Goal: Transaction & Acquisition: Purchase product/service

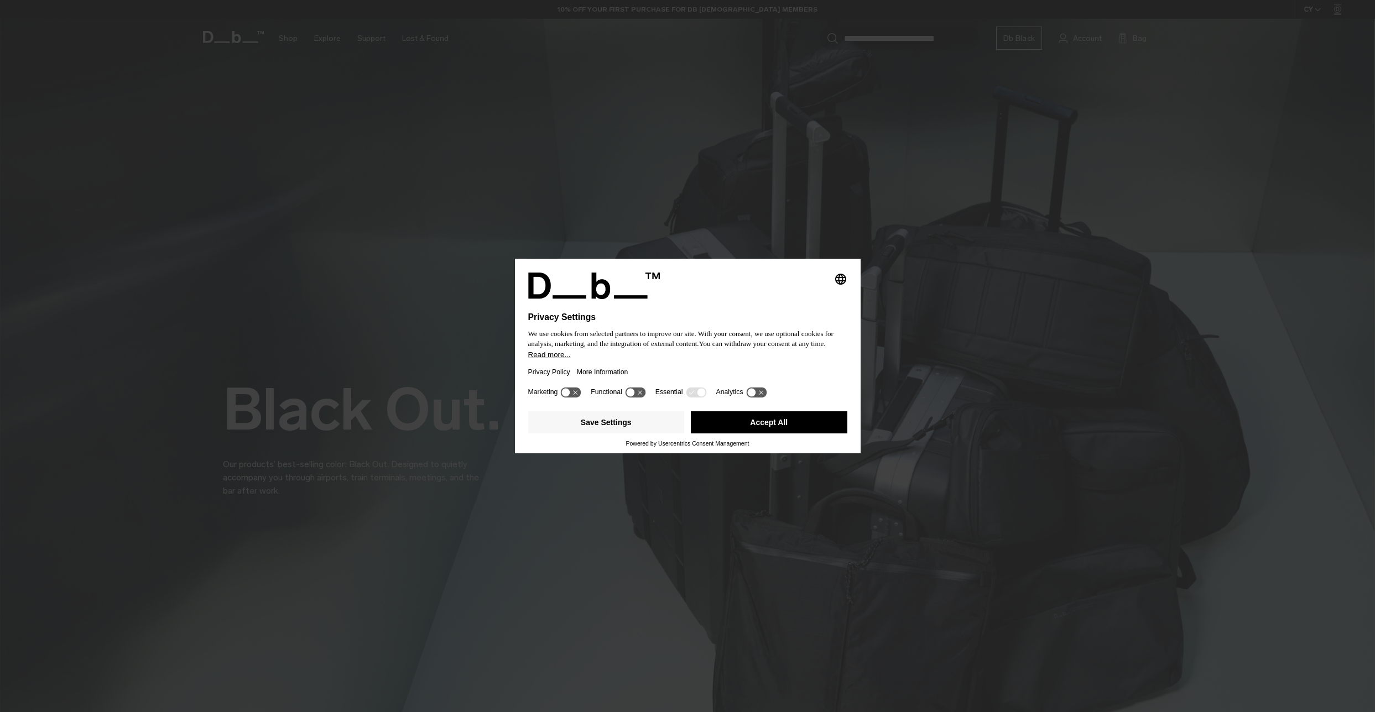
click at [569, 392] on icon at bounding box center [566, 393] width 8 height 8
click at [570, 393] on icon at bounding box center [571, 392] width 20 height 11
click at [626, 424] on button "Save Settings" at bounding box center [606, 423] width 157 height 22
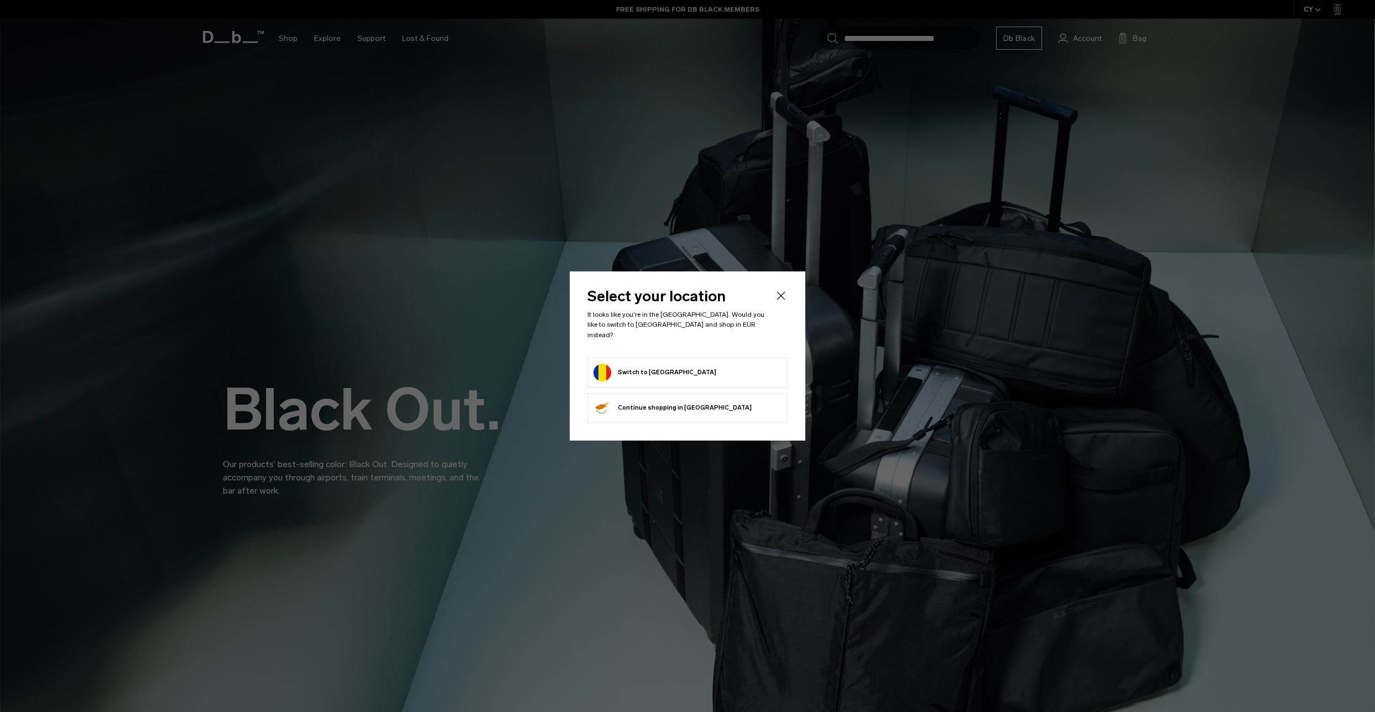
click at [663, 368] on button "Switch to Romania" at bounding box center [654, 373] width 123 height 18
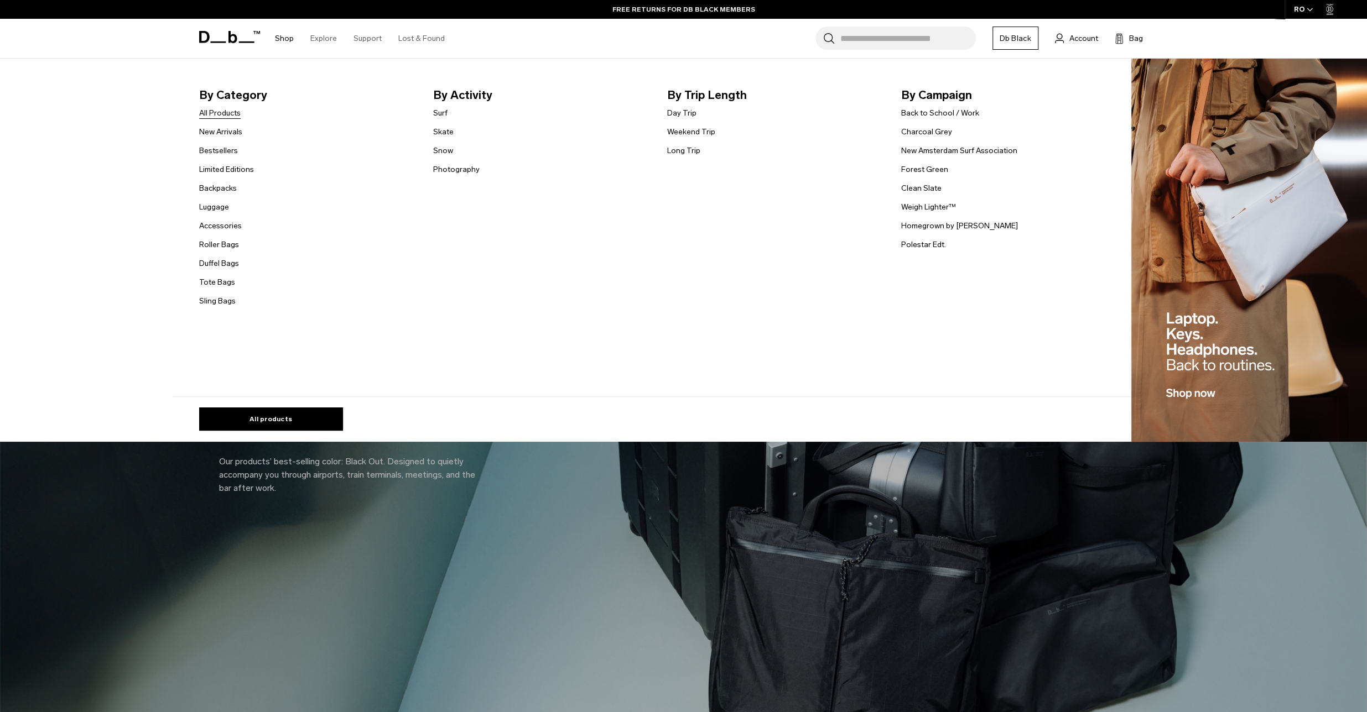
click at [231, 118] on link "All Products" at bounding box center [219, 113] width 41 height 12
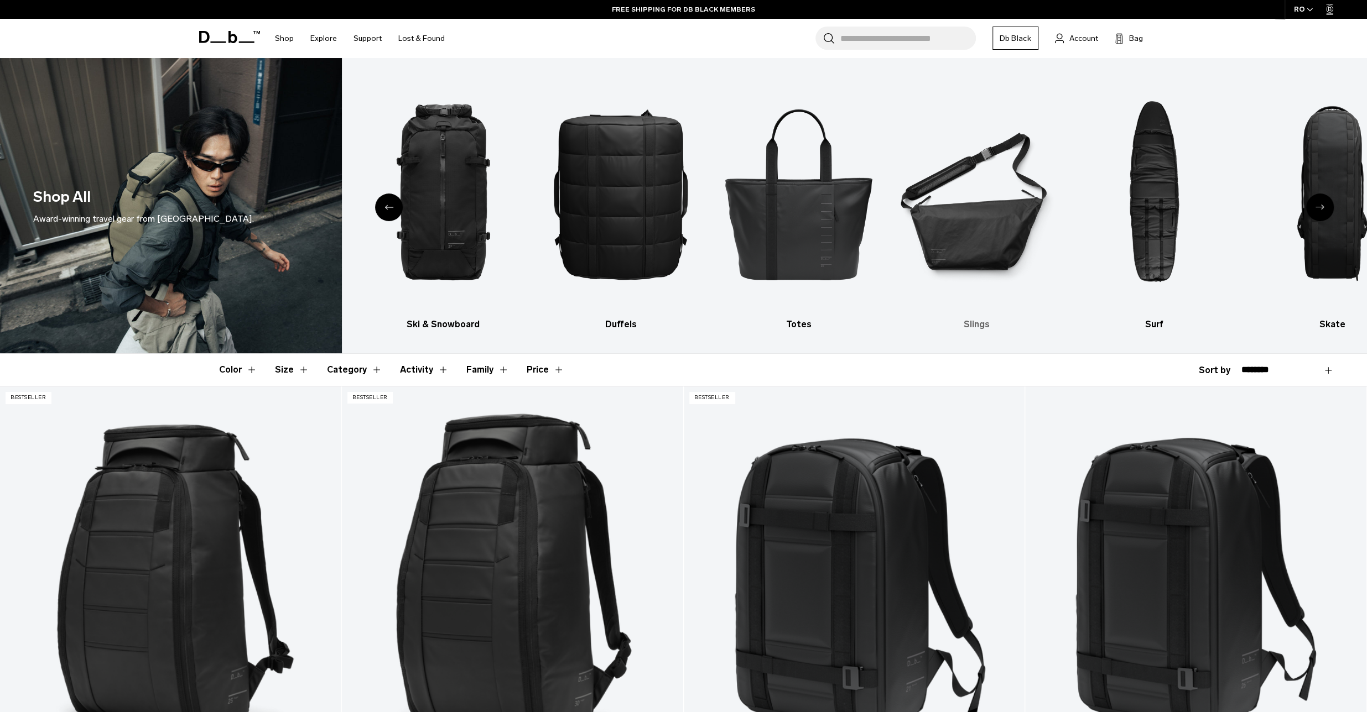
click at [988, 236] on img "6 / 10" at bounding box center [976, 194] width 158 height 238
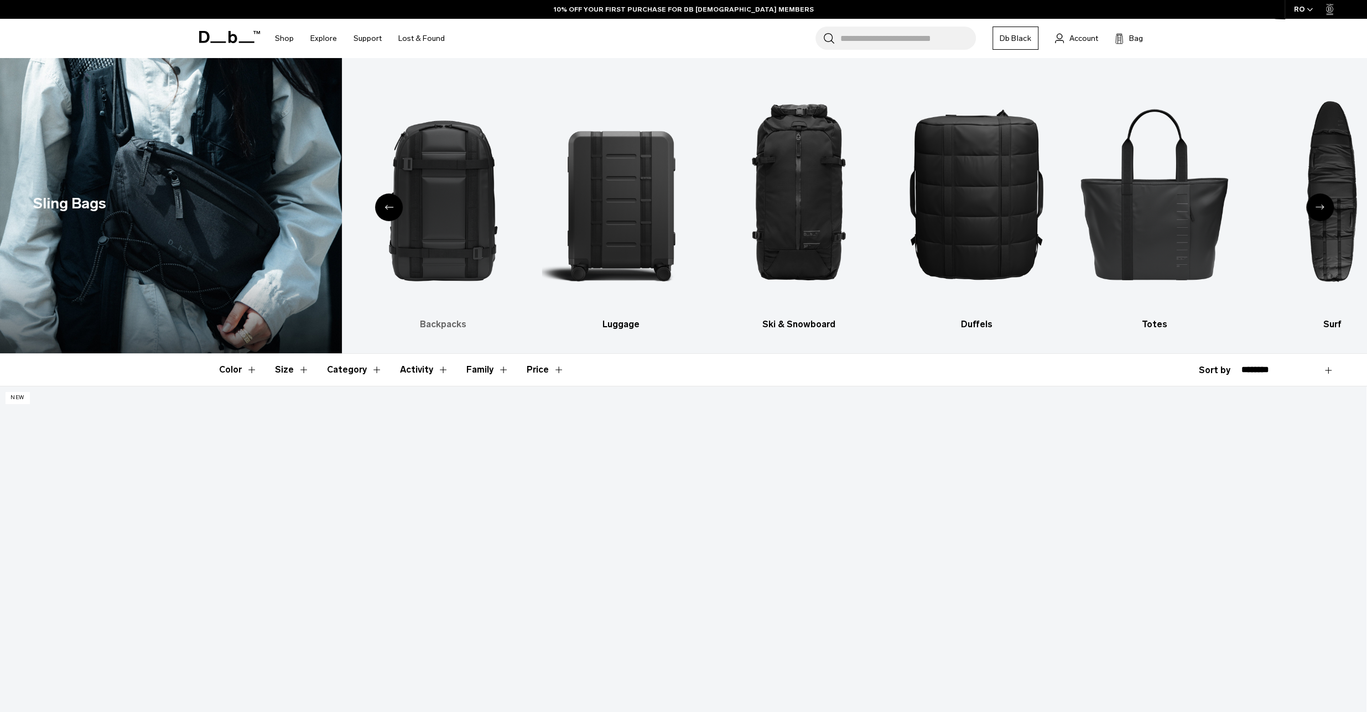
click at [455, 207] on img "2 / 10" at bounding box center [443, 194] width 158 height 238
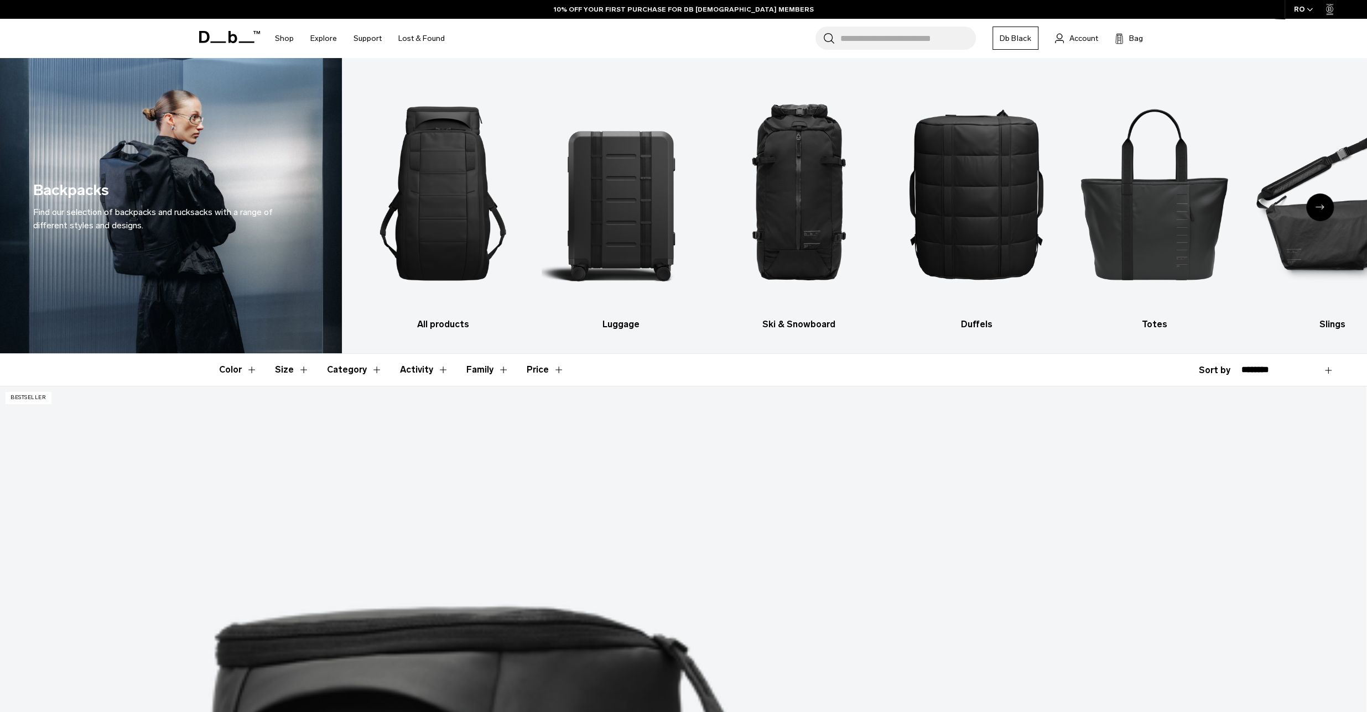
click at [302, 372] on button "Size" at bounding box center [292, 370] width 34 height 32
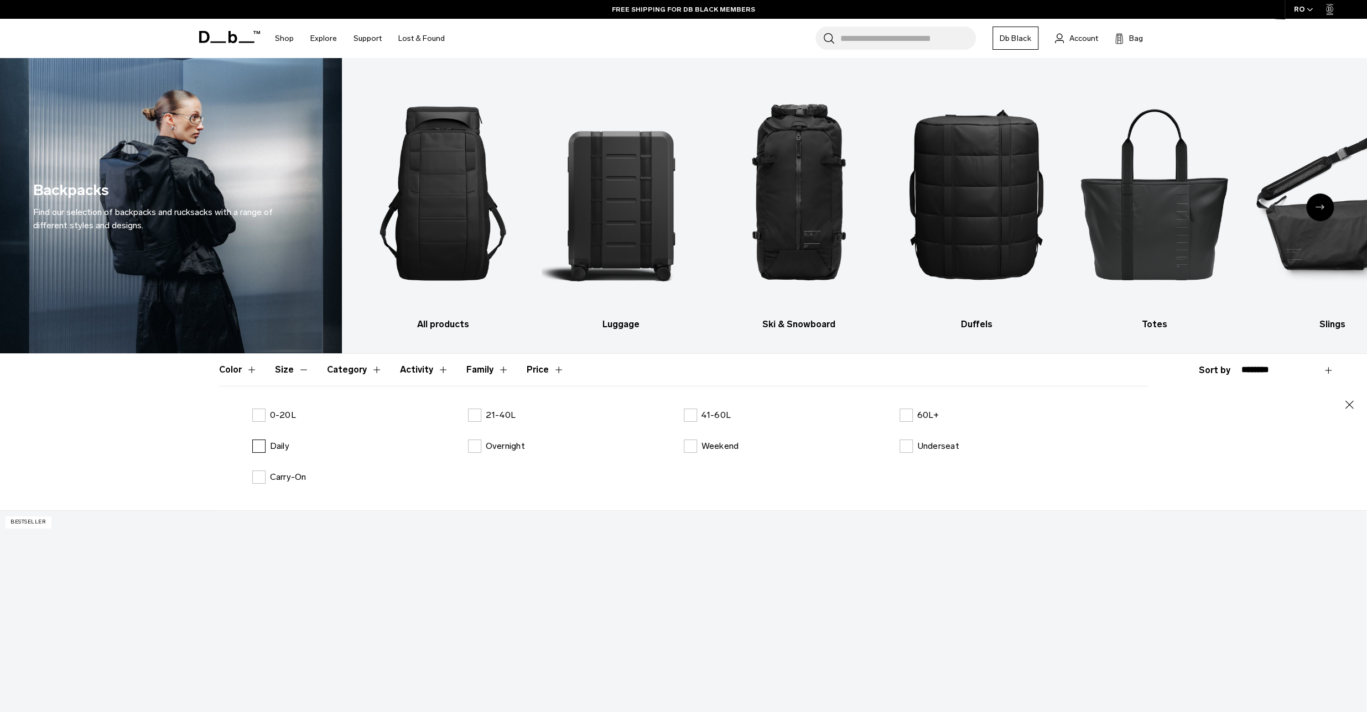
click at [256, 444] on label "Daily" at bounding box center [270, 446] width 37 height 13
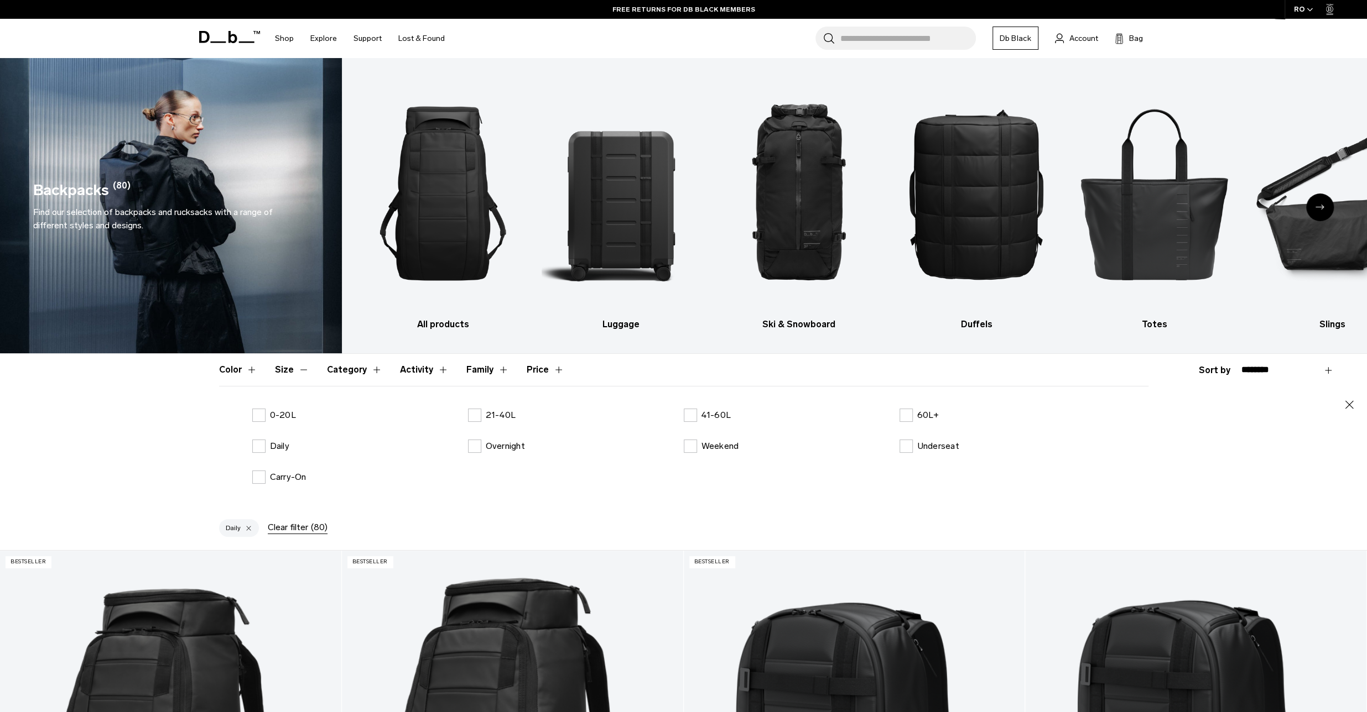
click at [246, 526] on div at bounding box center [248, 528] width 7 height 10
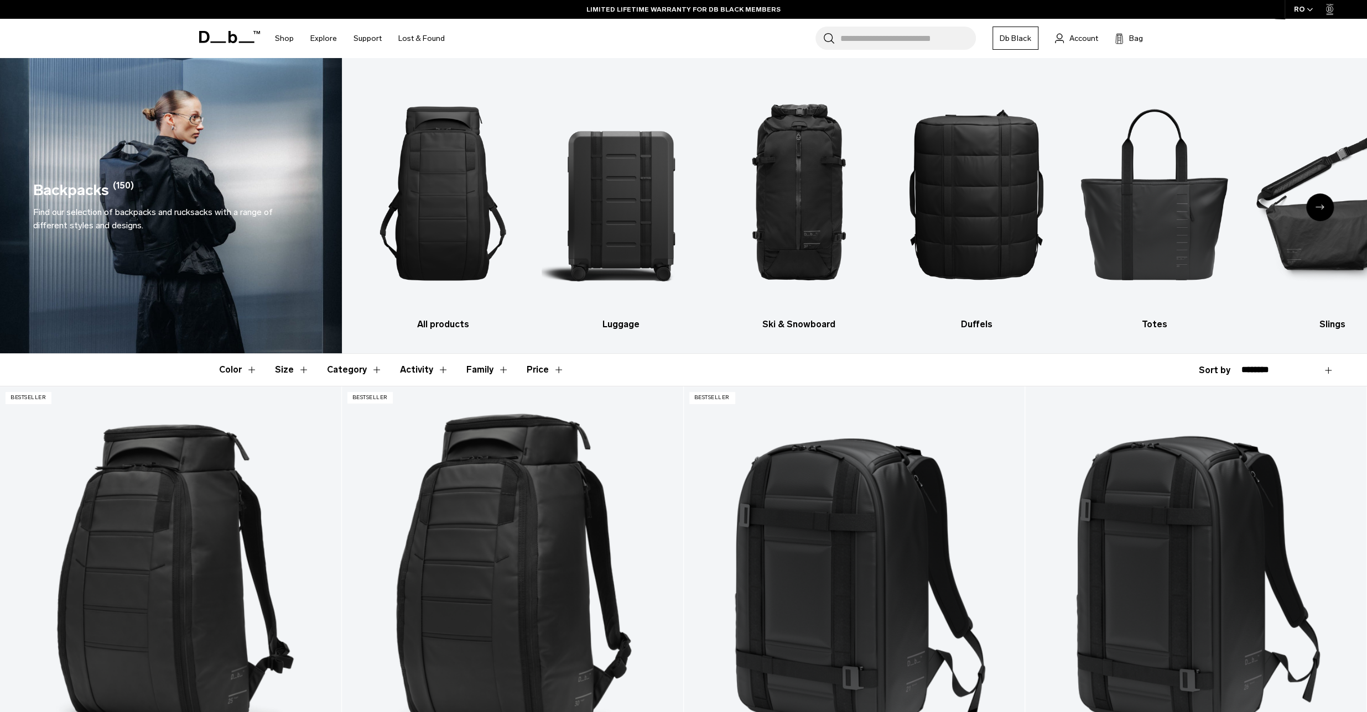
click at [287, 372] on button "Size" at bounding box center [292, 370] width 34 height 32
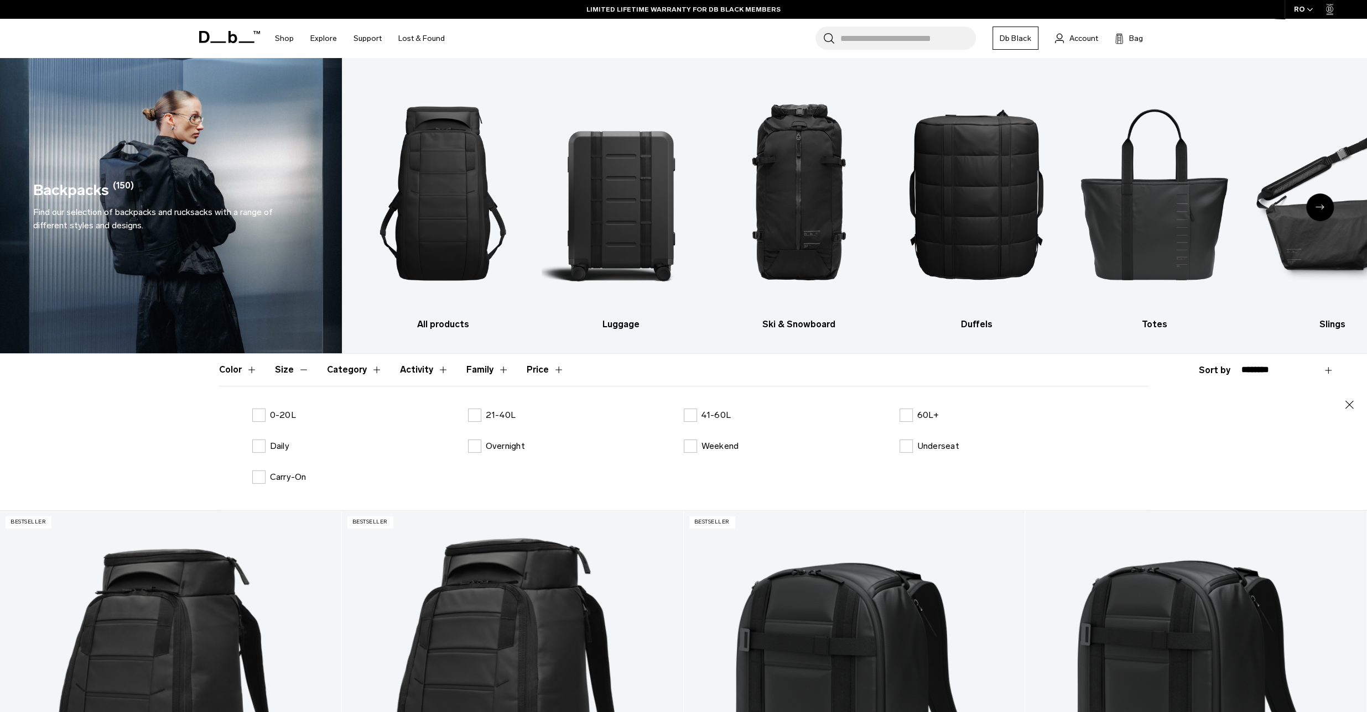
click at [348, 376] on button "Category" at bounding box center [354, 370] width 55 height 32
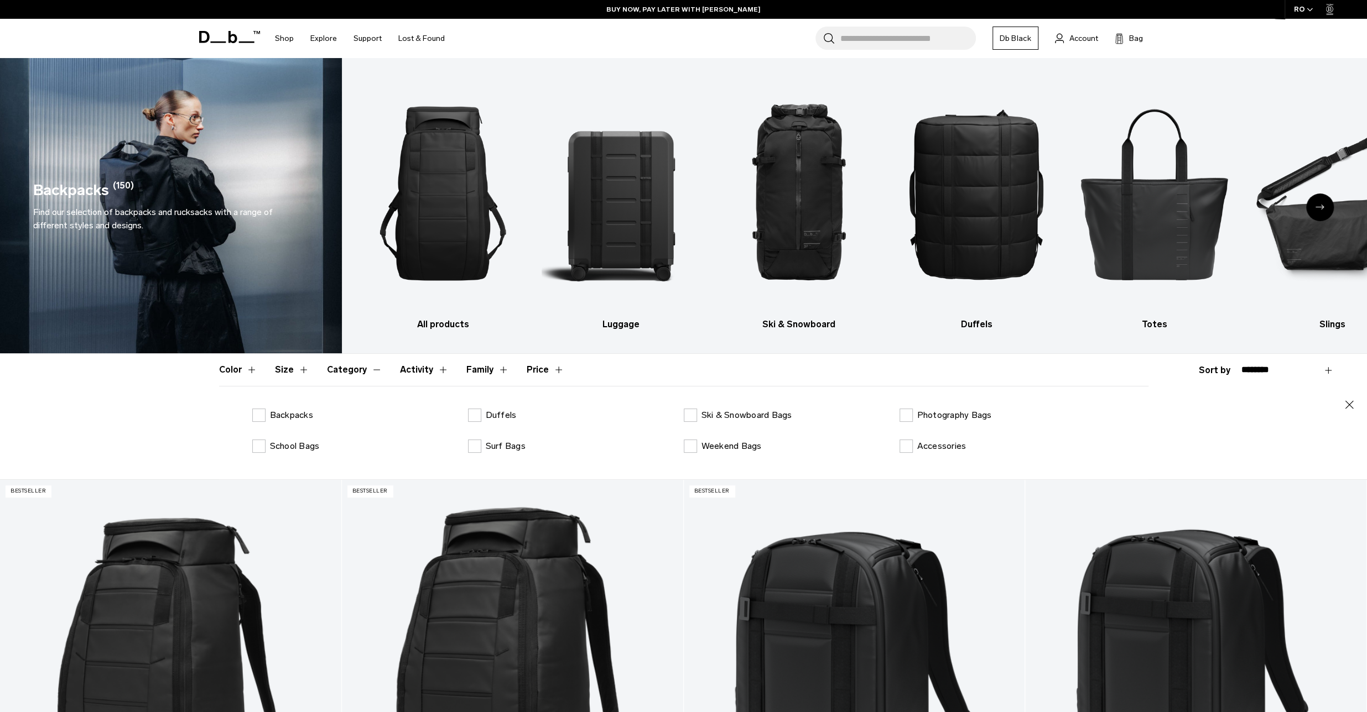
click at [423, 368] on button "Activity" at bounding box center [424, 370] width 49 height 32
click at [476, 446] on label "Commute" at bounding box center [497, 446] width 58 height 13
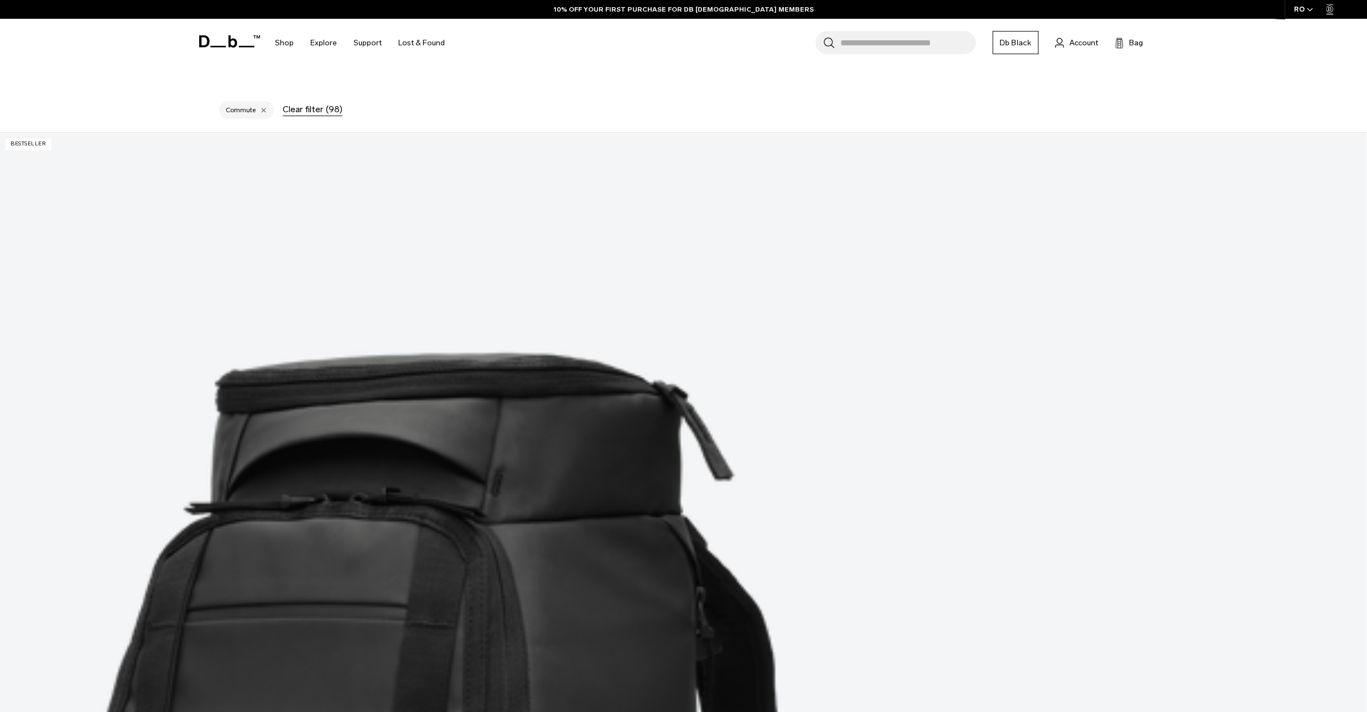
scroll to position [111, 0]
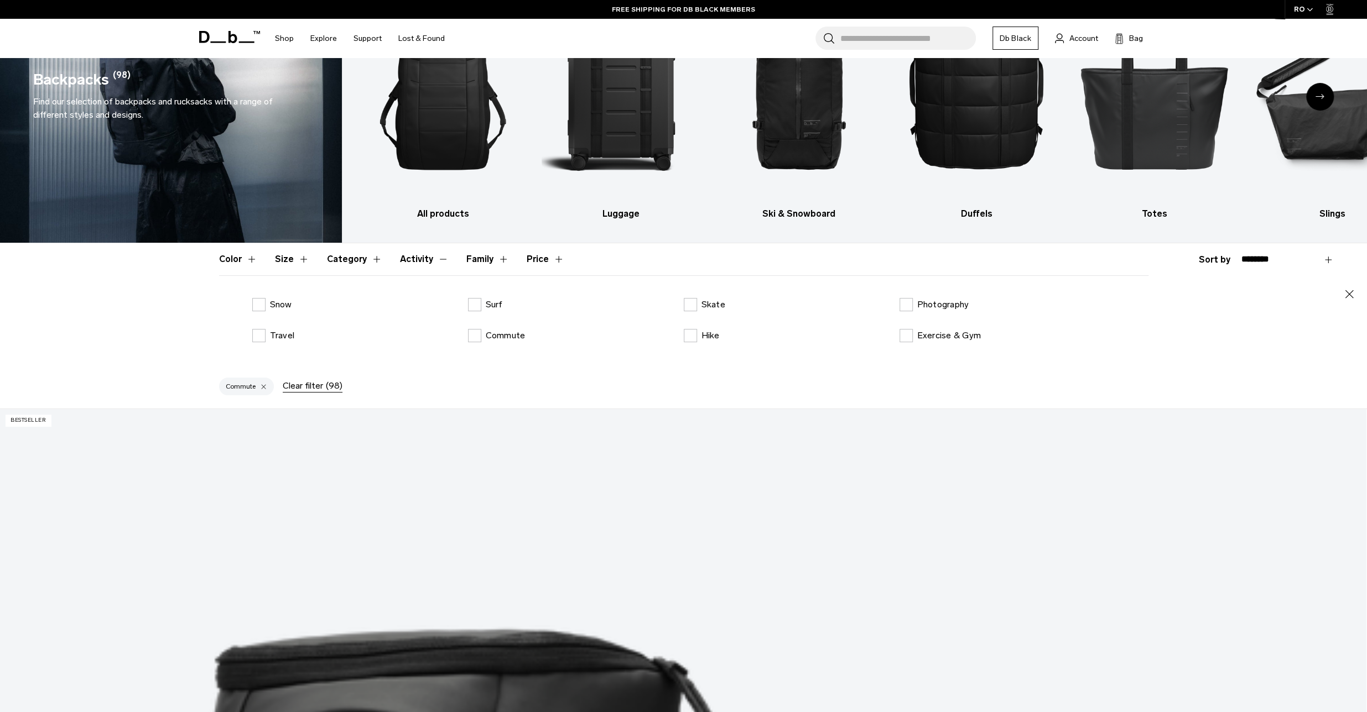
click at [1258, 267] on div "Color Size Category Activity Family Price Close Blue" at bounding box center [683, 306] width 1367 height 126
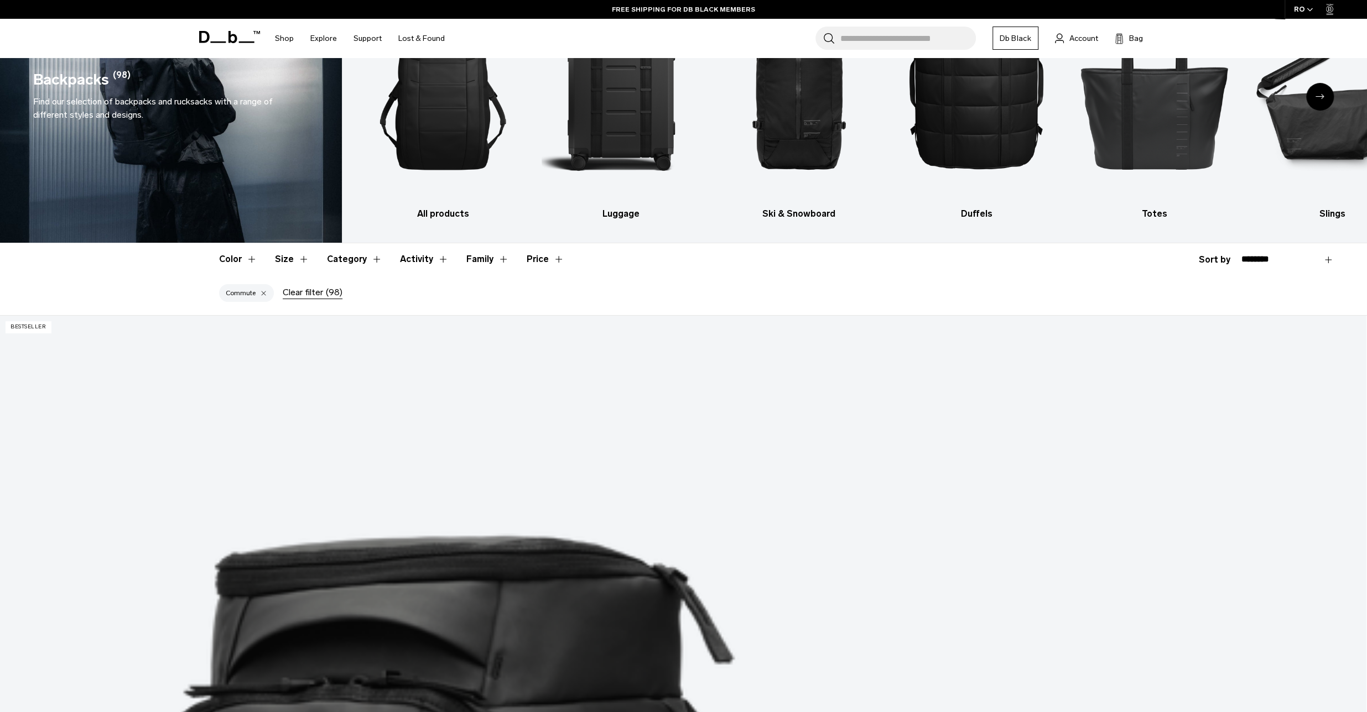
click at [1259, 263] on select "**********" at bounding box center [1287, 259] width 92 height 10
select select "**********"
click at [1241, 254] on select "**********" at bounding box center [1287, 259] width 92 height 10
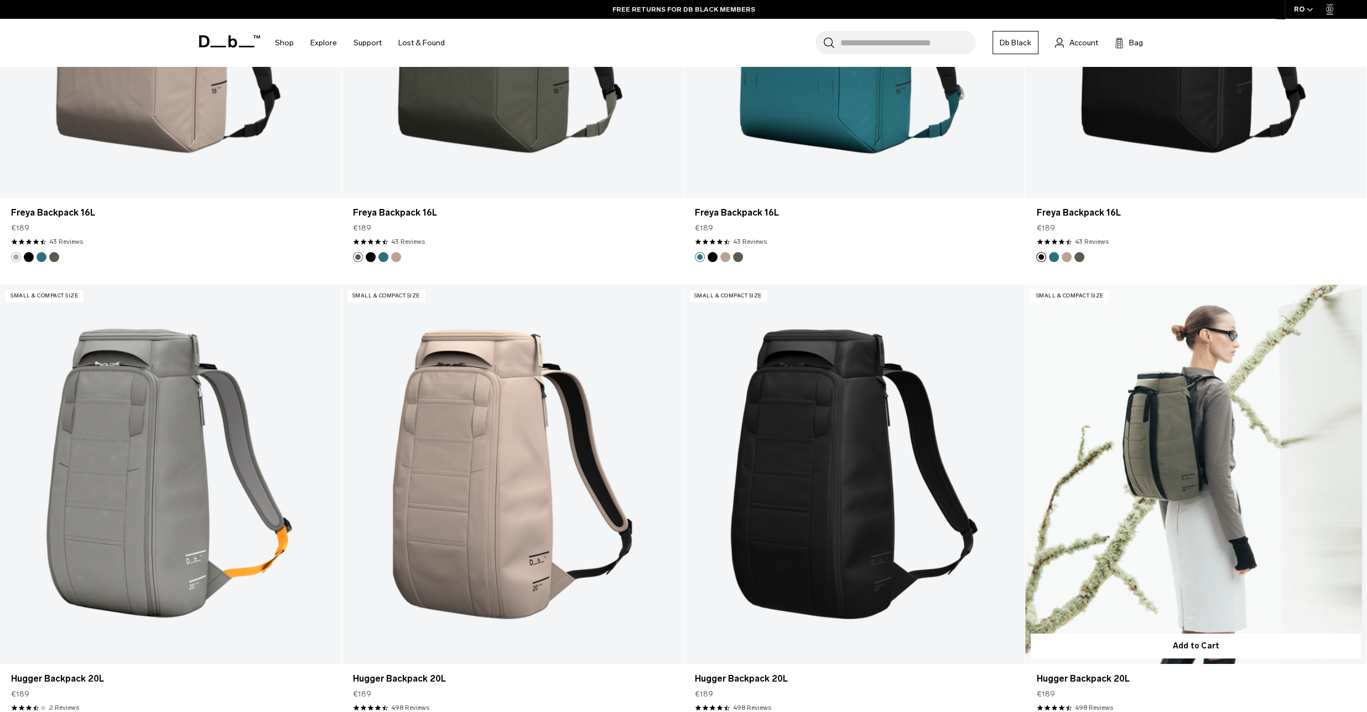
scroll to position [4757, 0]
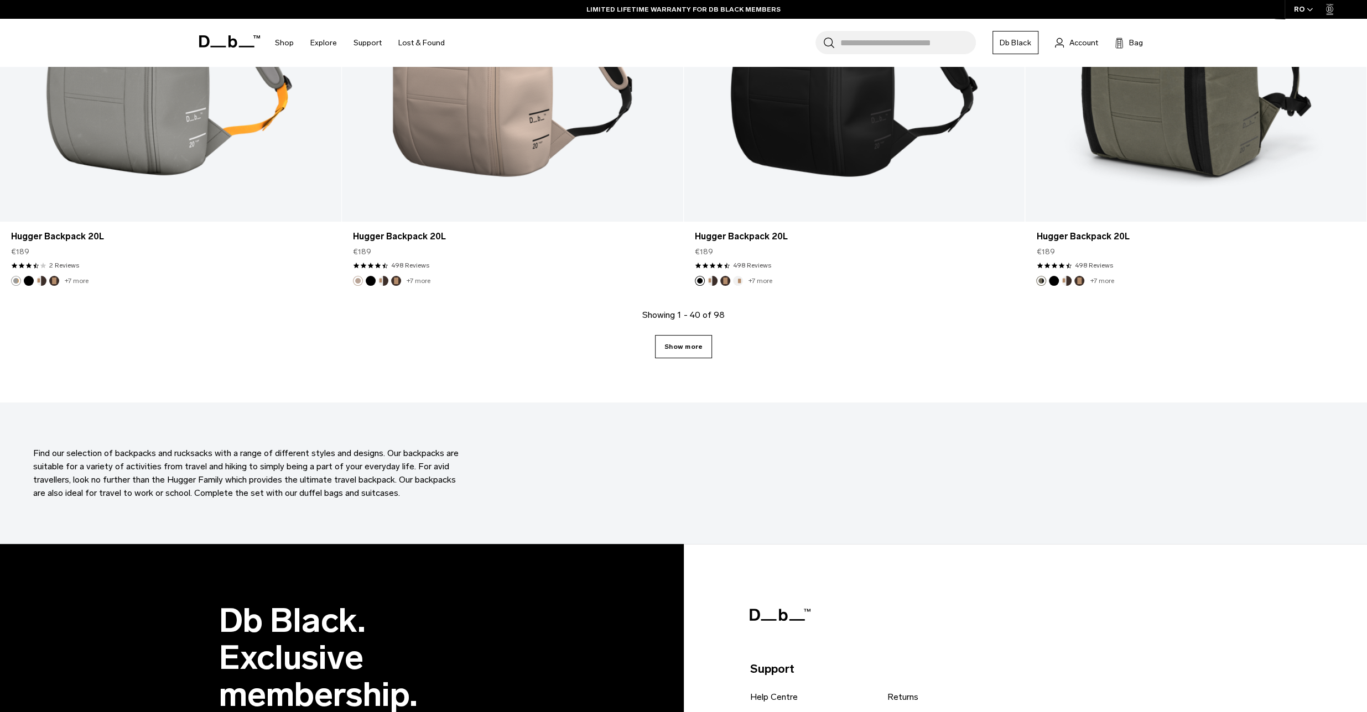
click at [692, 347] on link "Show more" at bounding box center [683, 346] width 57 height 23
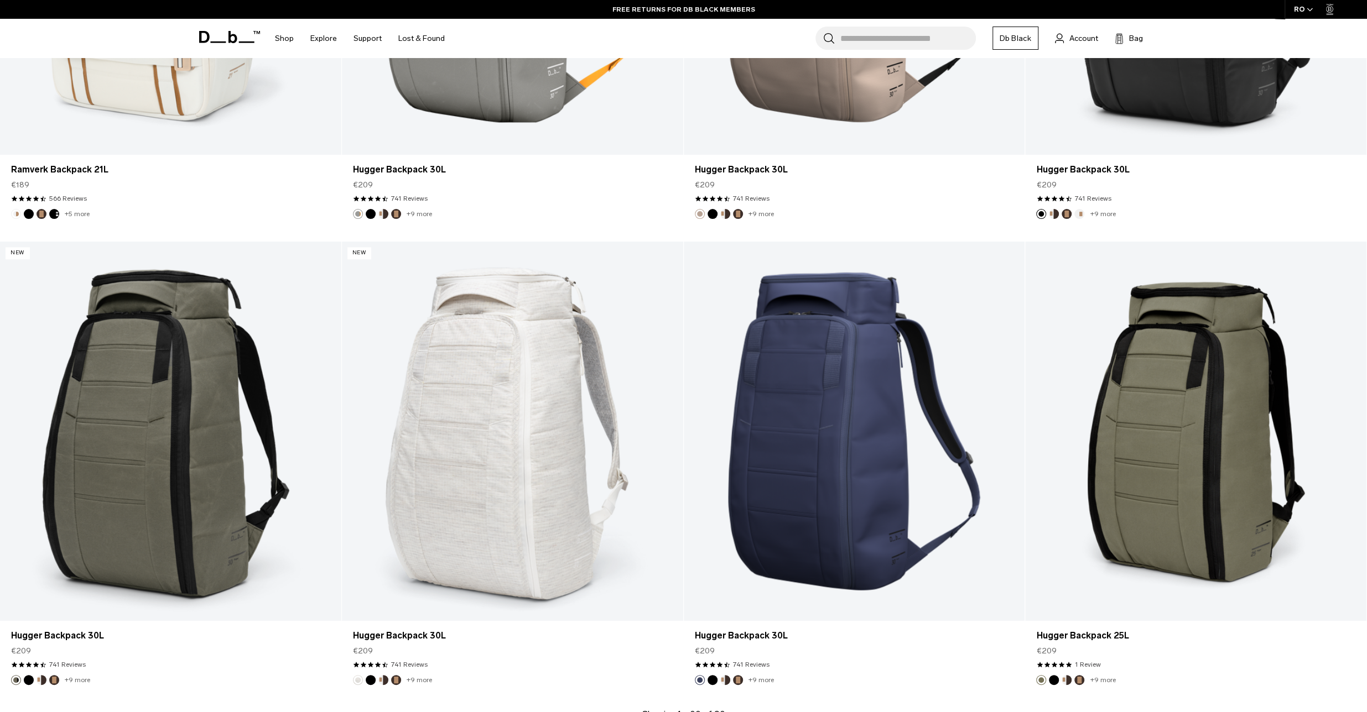
scroll to position [9465, 0]
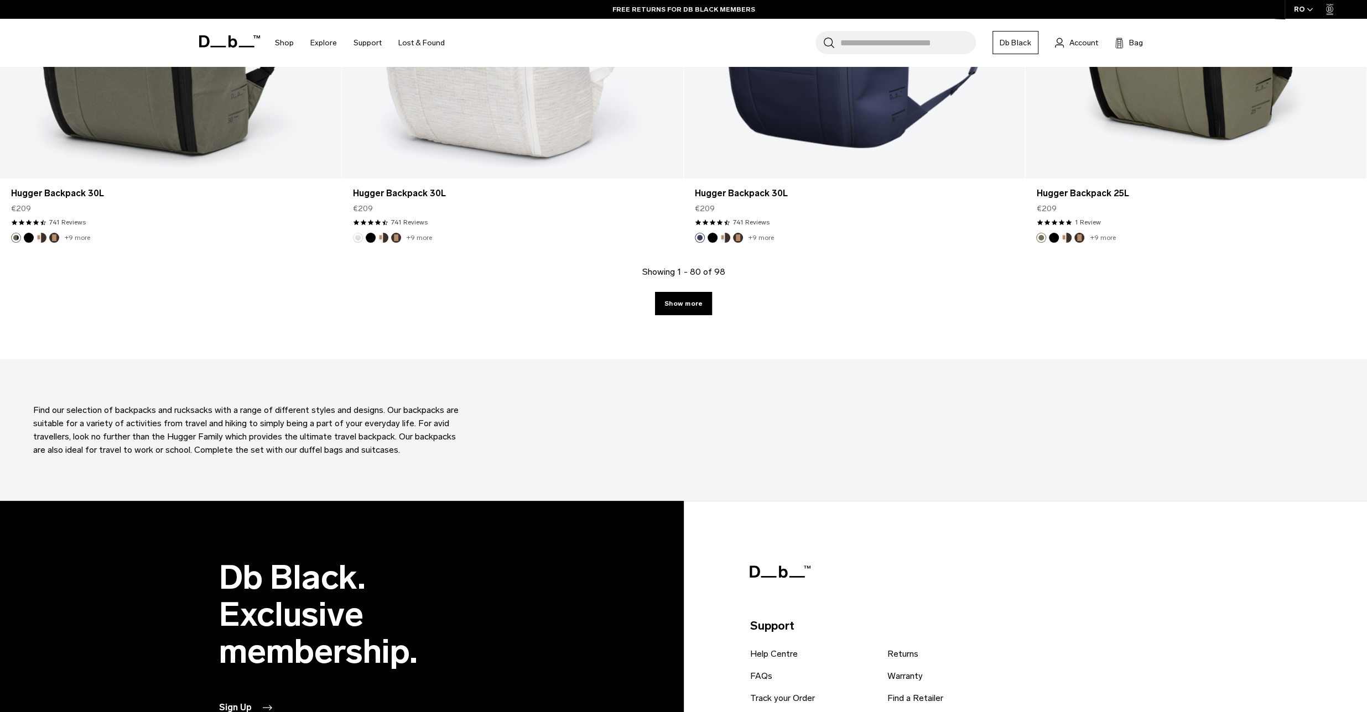
click at [692, 314] on div "Showing 1 - 80 of 98 Show more" at bounding box center [683, 312] width 1367 height 94
click at [689, 308] on link "Show more" at bounding box center [683, 303] width 57 height 23
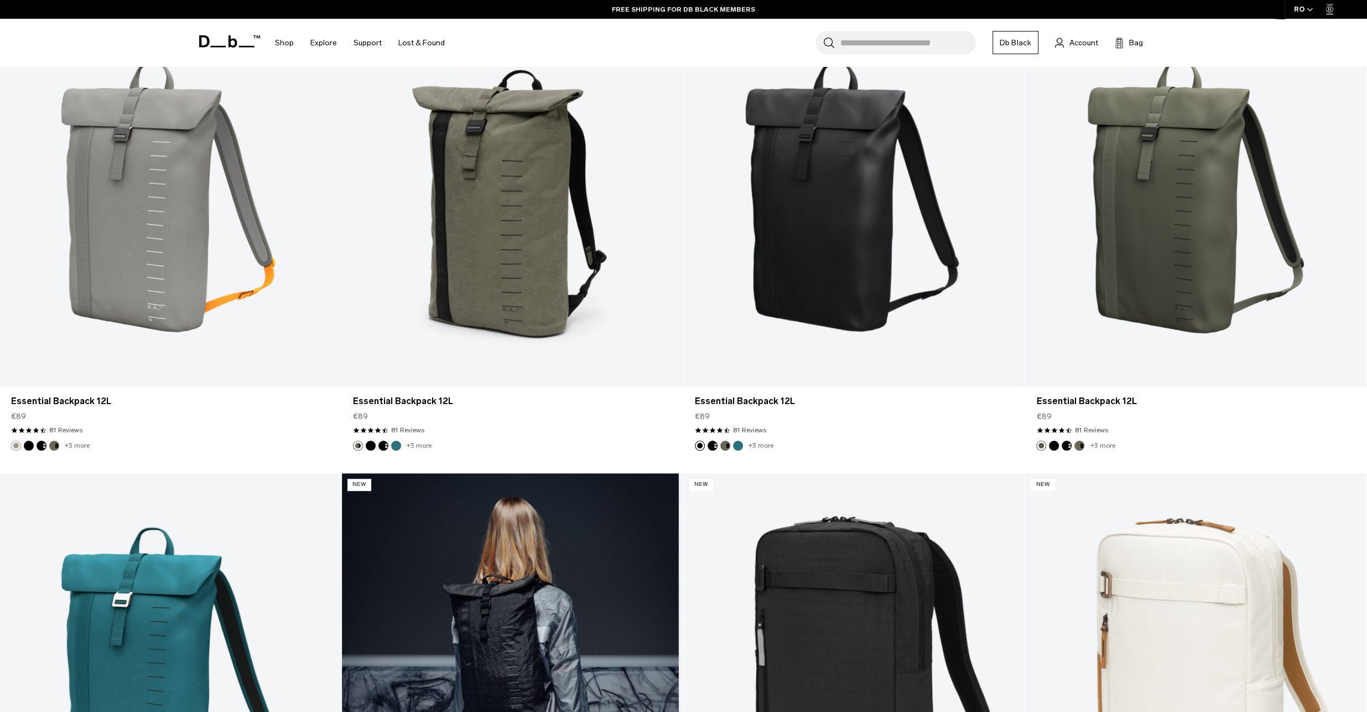
scroll to position [830, 0]
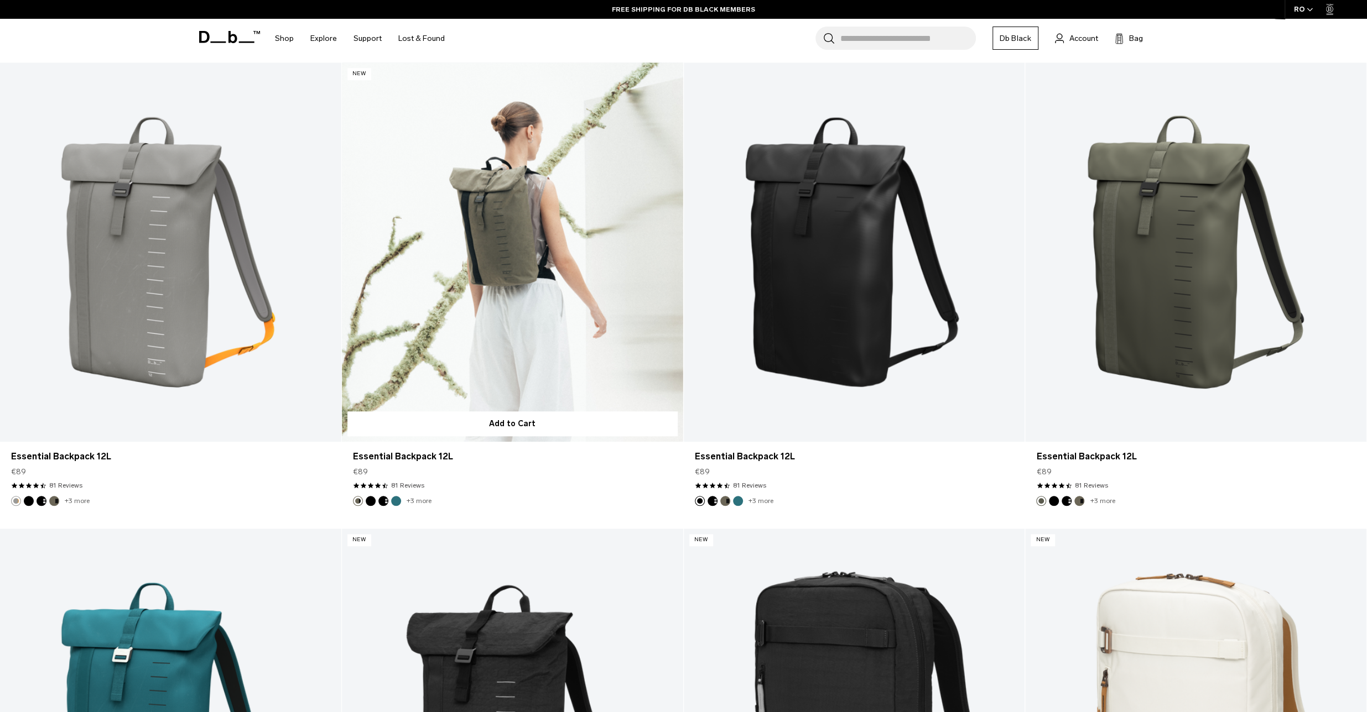
click at [530, 319] on link "Essential Backpack 12L" at bounding box center [512, 251] width 341 height 379
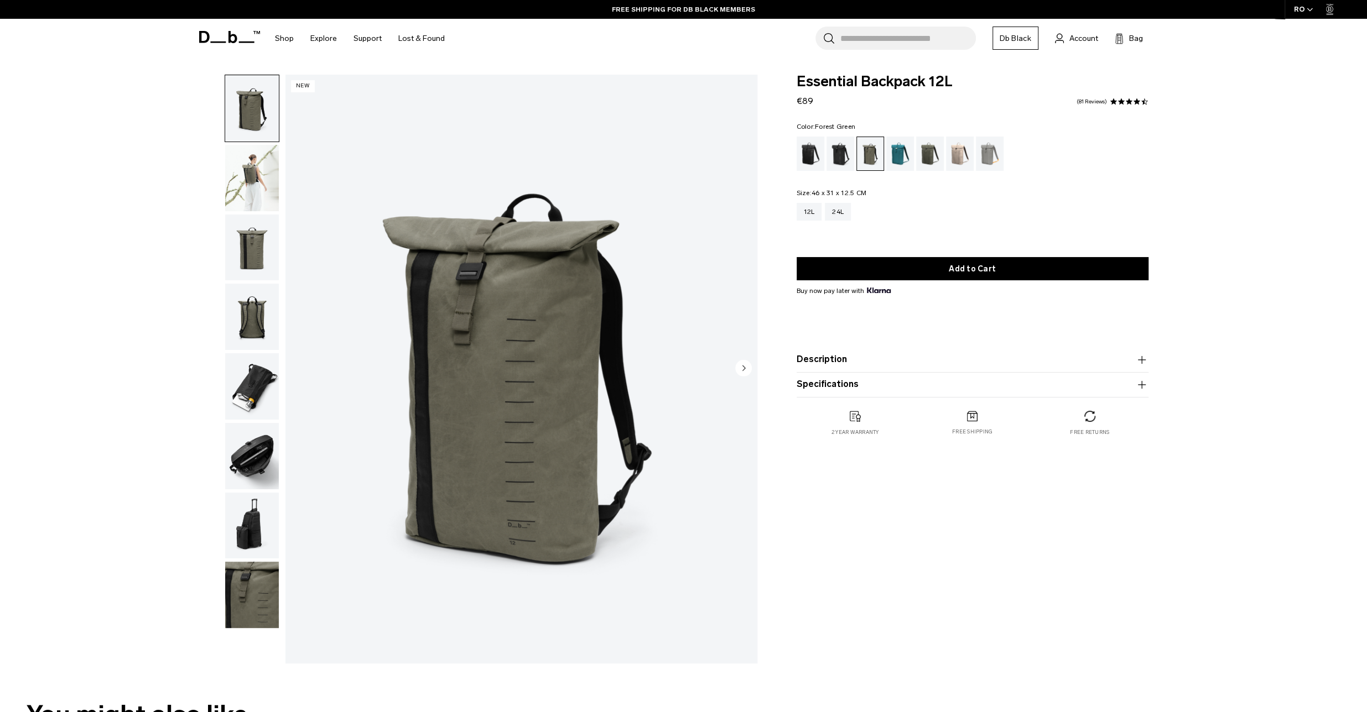
click at [492, 355] on img "1 / 8" at bounding box center [521, 369] width 472 height 589
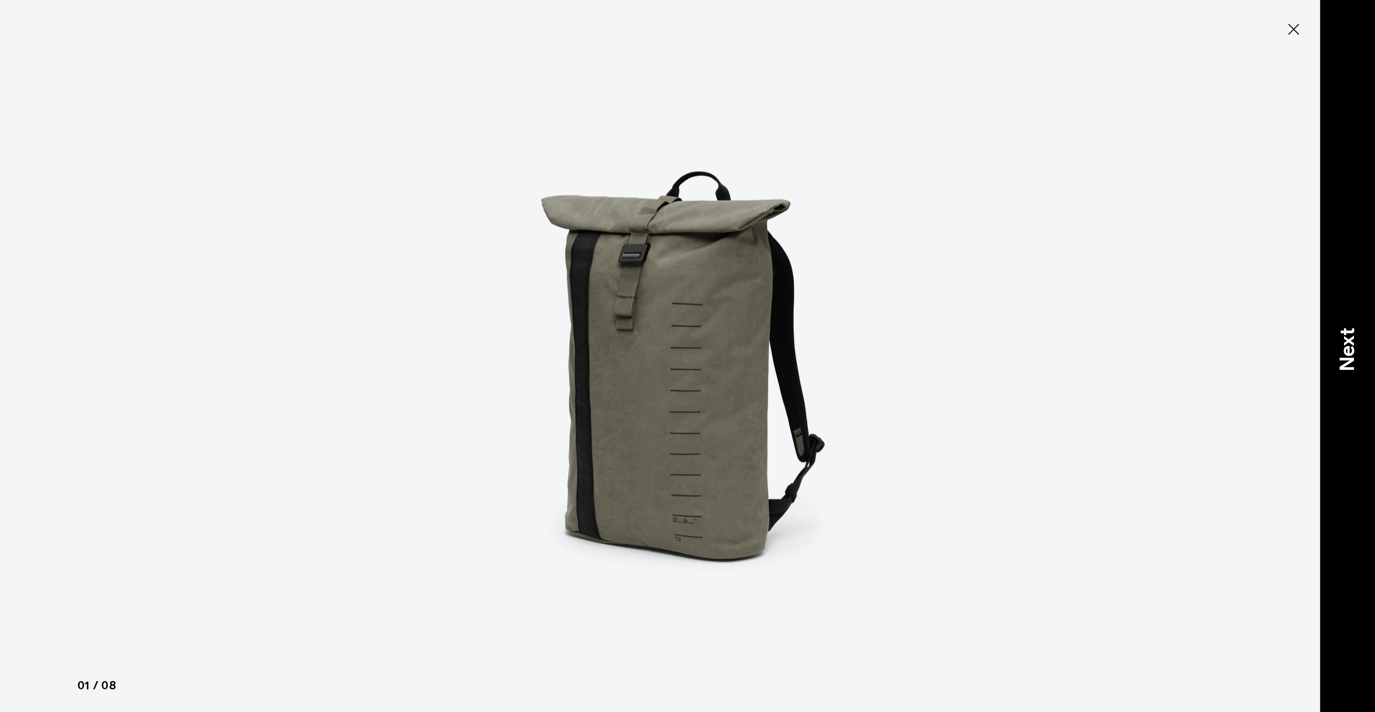
click at [1342, 351] on p "Next" at bounding box center [1347, 349] width 30 height 44
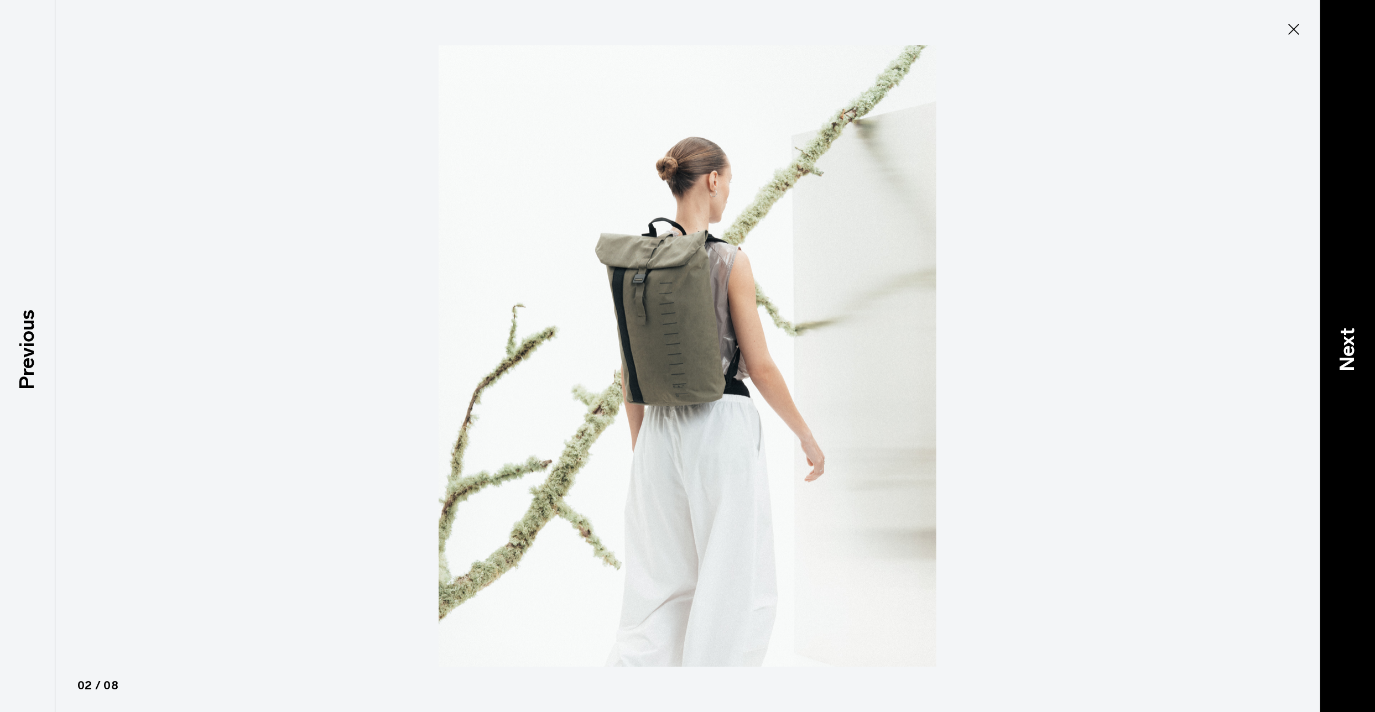
click at [1342, 351] on p "Next" at bounding box center [1347, 349] width 30 height 44
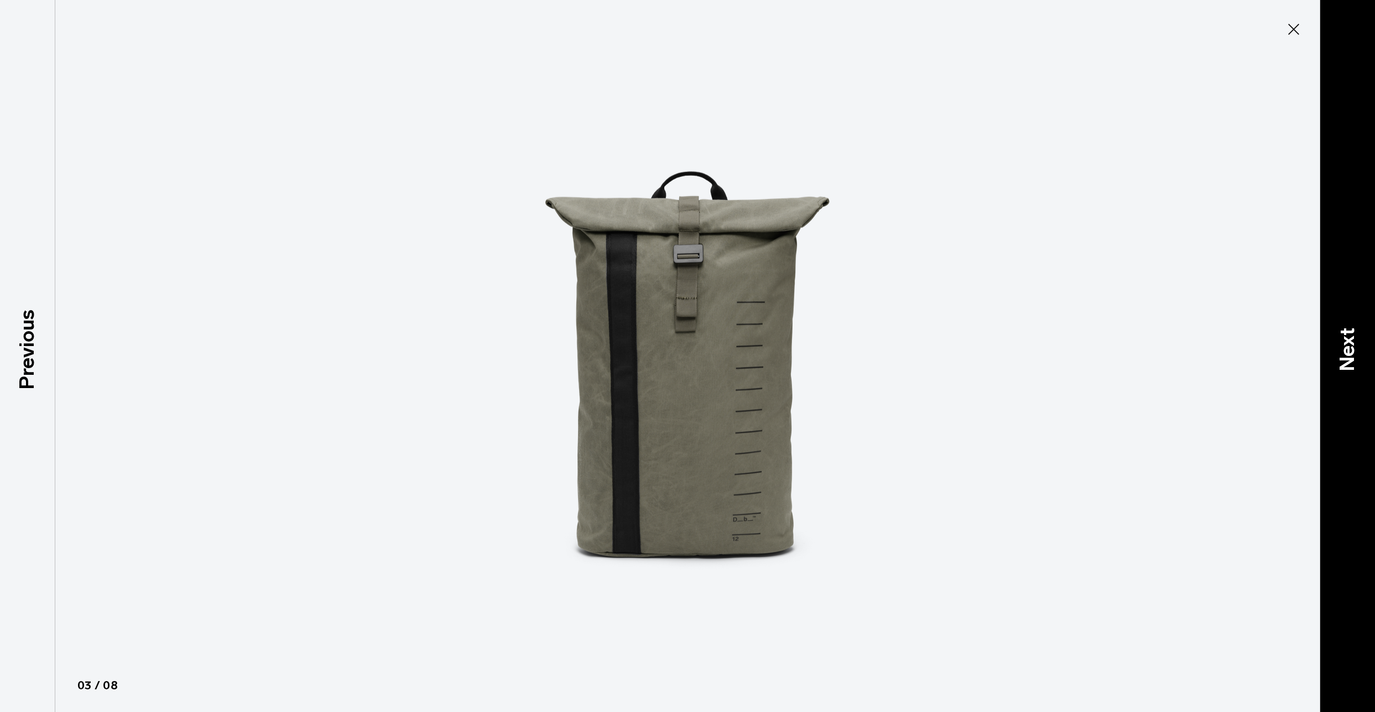
click at [1342, 351] on p "Next" at bounding box center [1347, 349] width 30 height 44
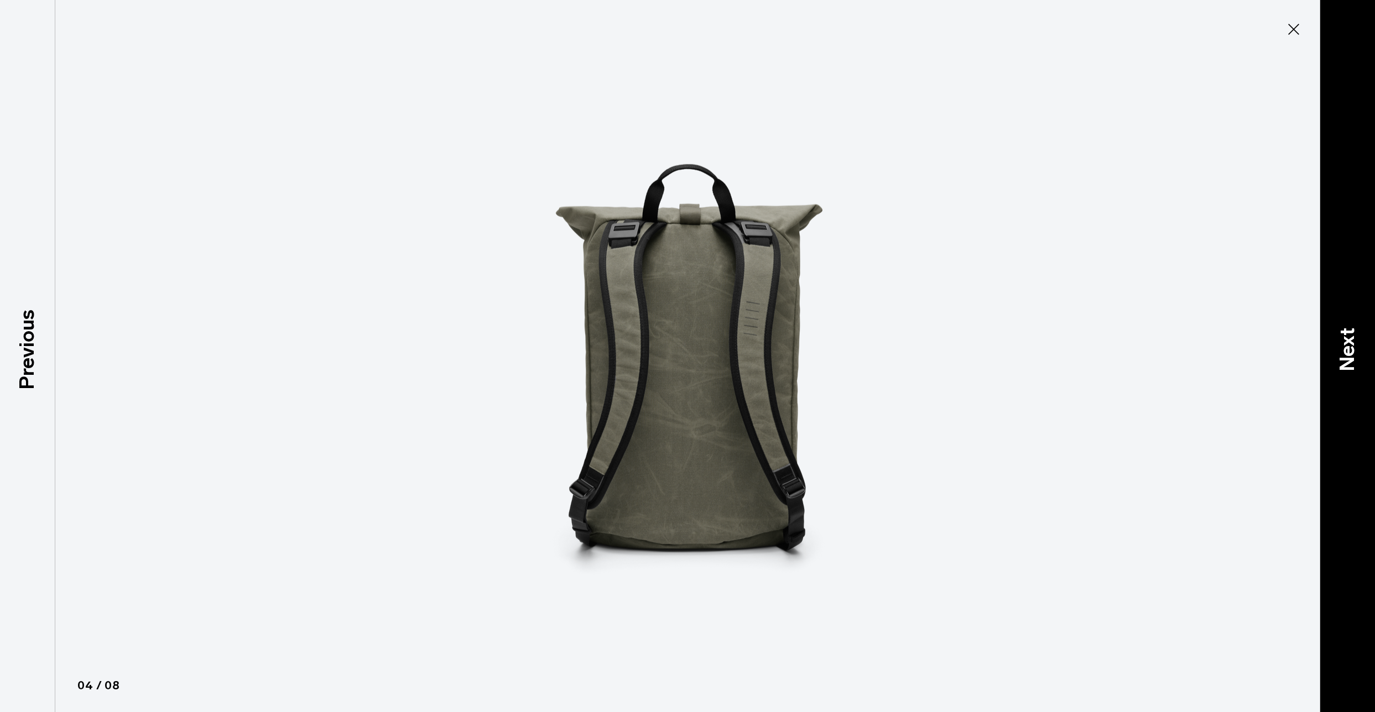
click at [1342, 351] on p "Next" at bounding box center [1347, 349] width 30 height 44
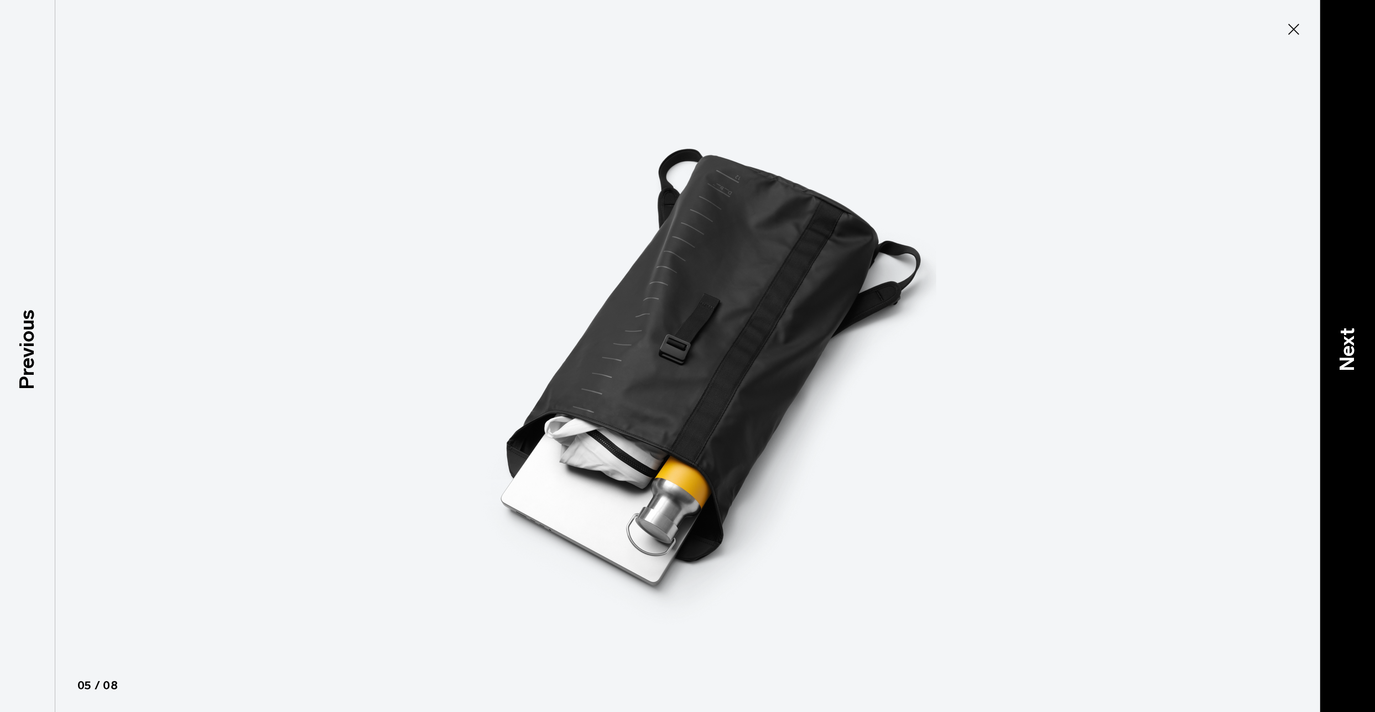
click at [1342, 351] on p "Next" at bounding box center [1347, 349] width 30 height 44
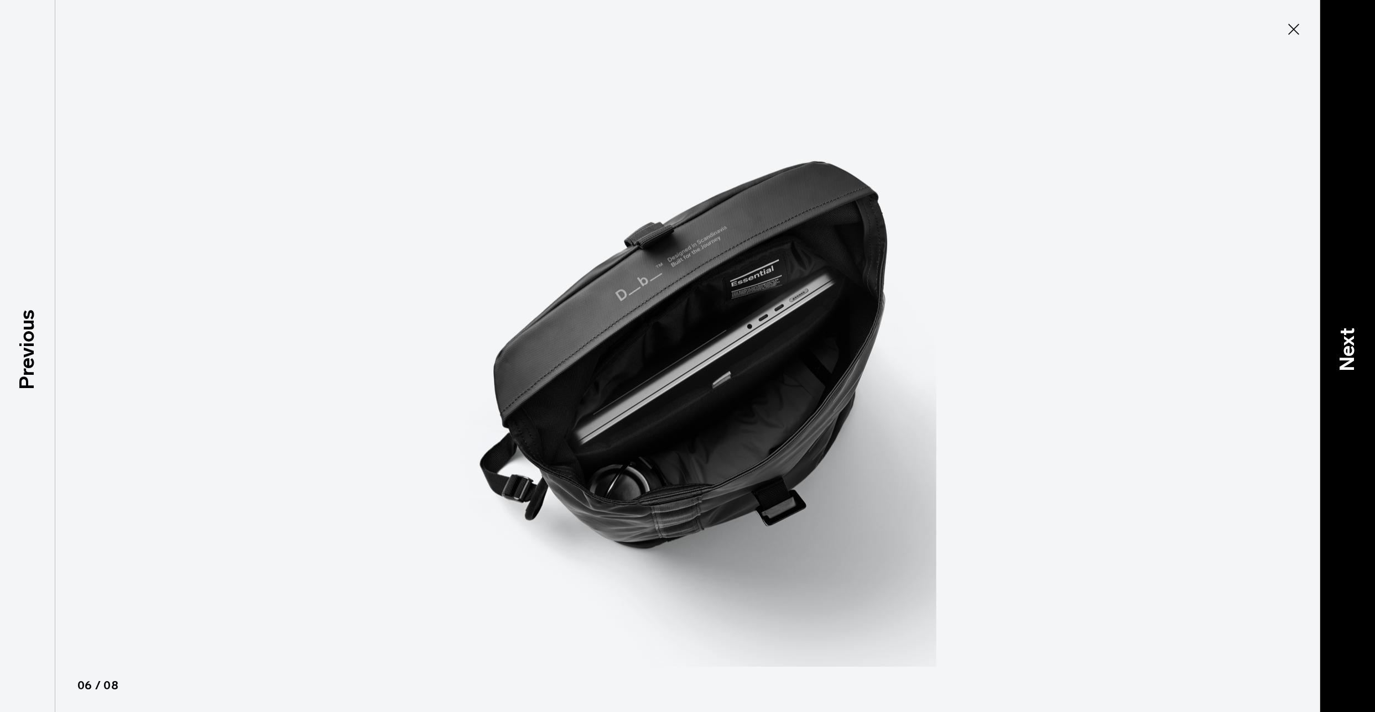
click at [1342, 351] on p "Next" at bounding box center [1347, 349] width 30 height 44
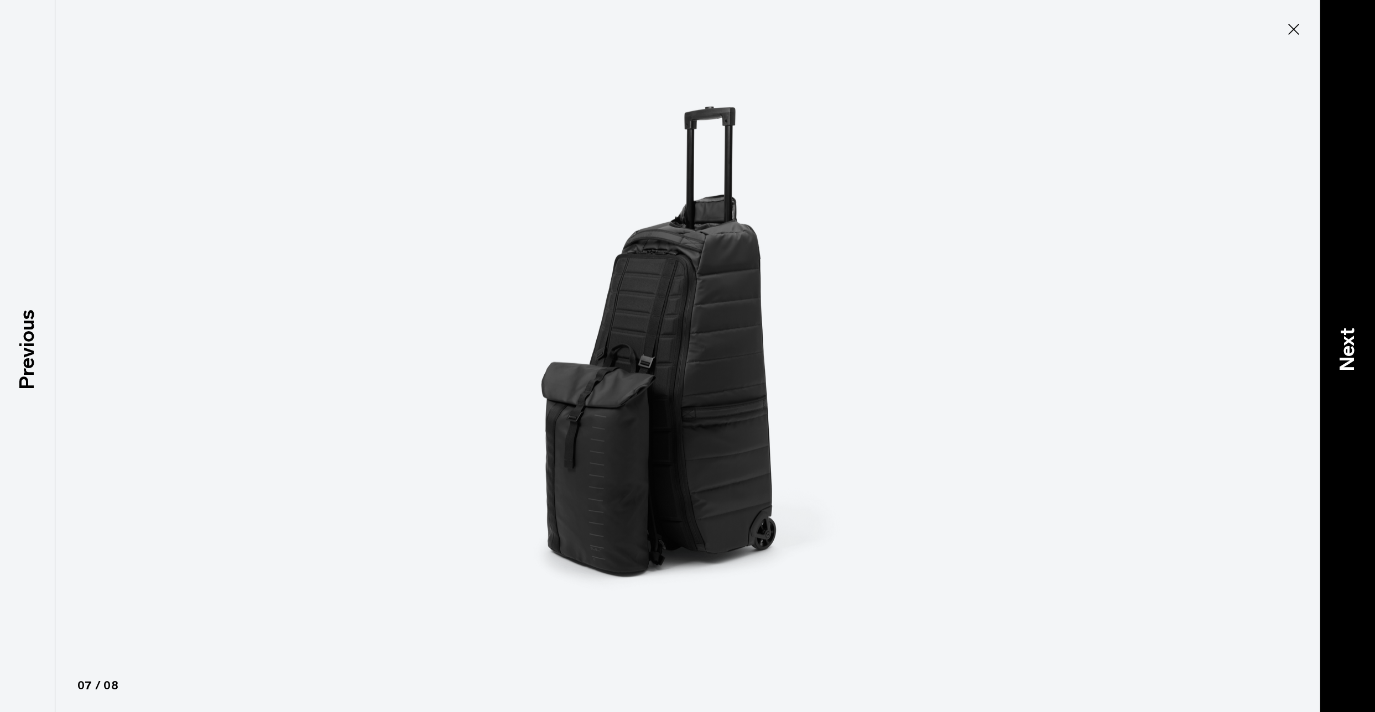
click at [1342, 351] on p "Next" at bounding box center [1347, 349] width 30 height 44
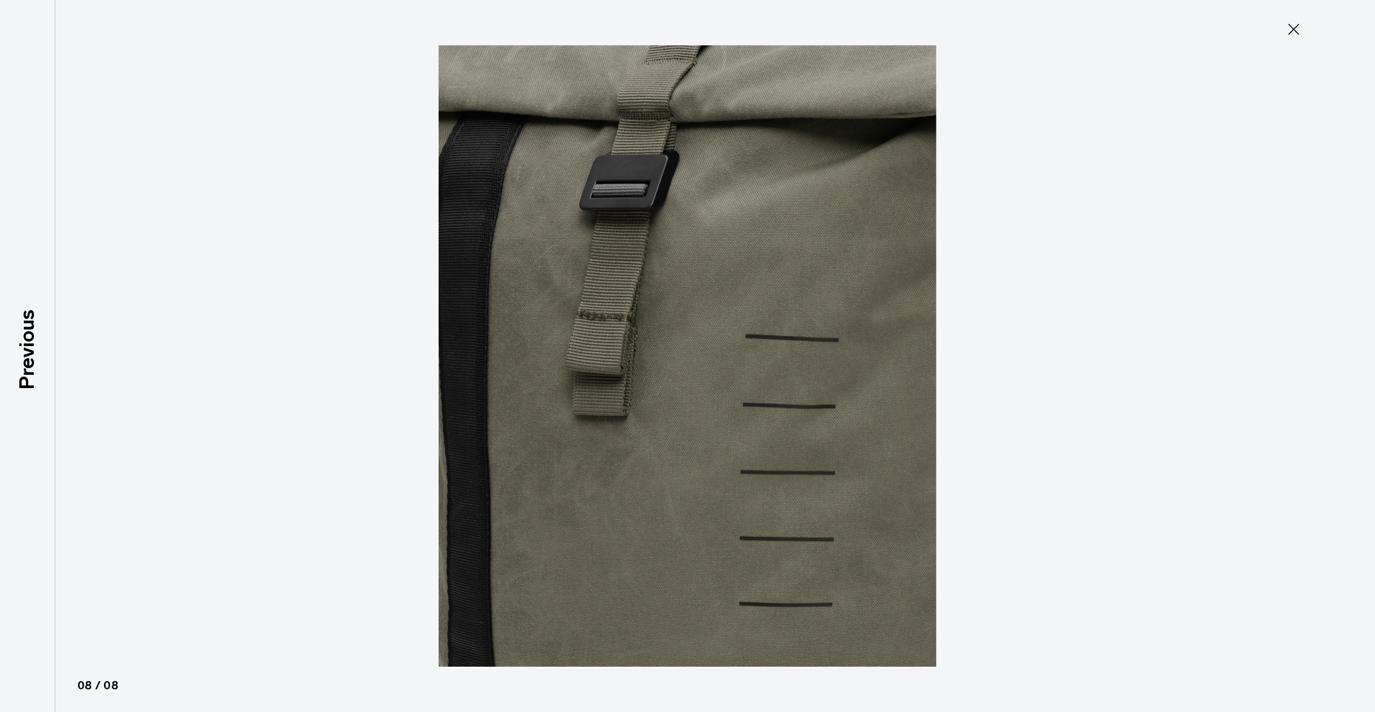
click at [1293, 34] on icon at bounding box center [1294, 29] width 18 height 18
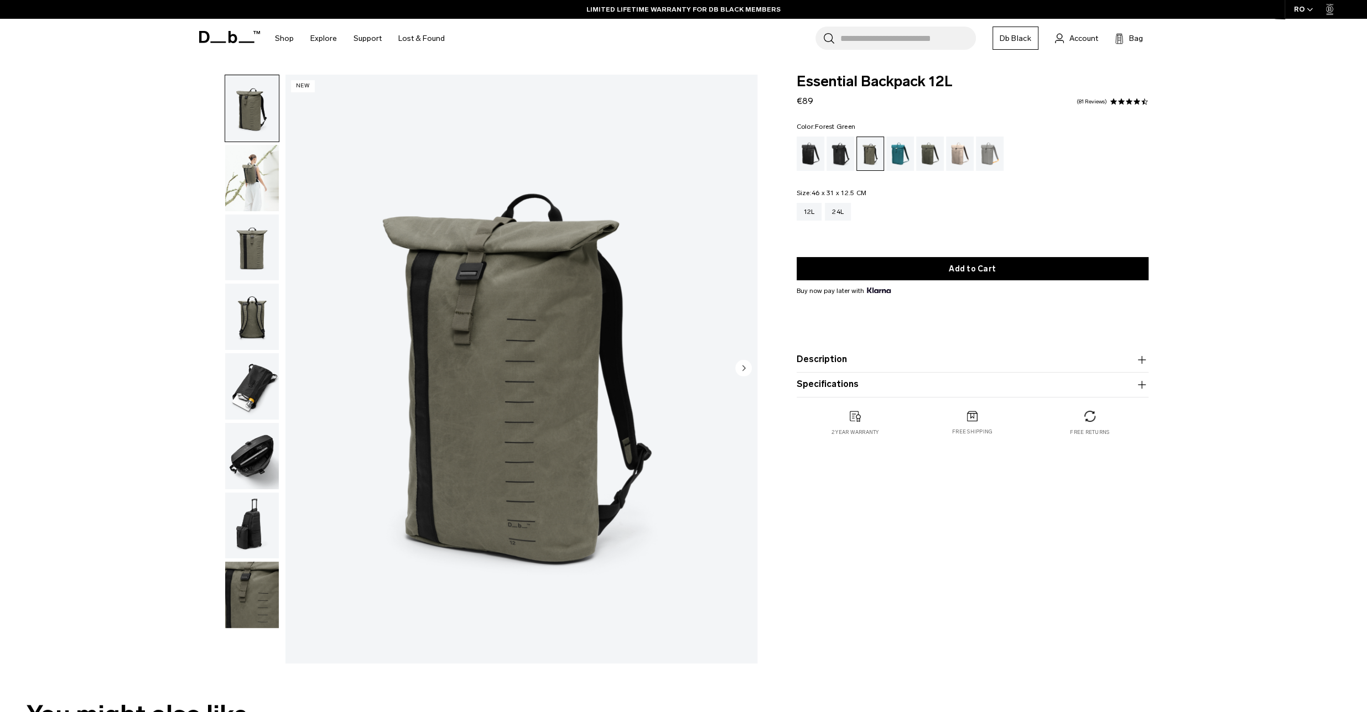
click at [1139, 358] on icon "button" at bounding box center [1141, 359] width 13 height 13
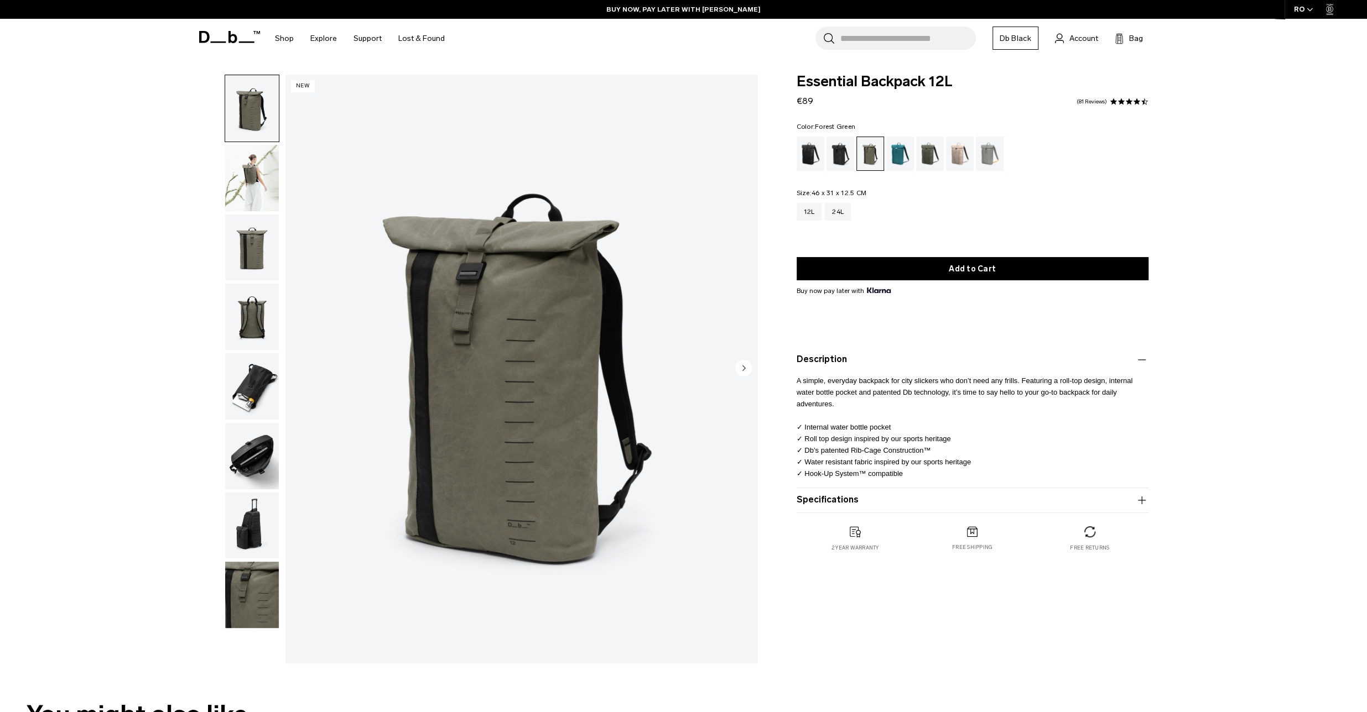
click at [1143, 502] on icon "button" at bounding box center [1141, 500] width 13 height 13
click at [835, 216] on div "24L" at bounding box center [838, 212] width 26 height 18
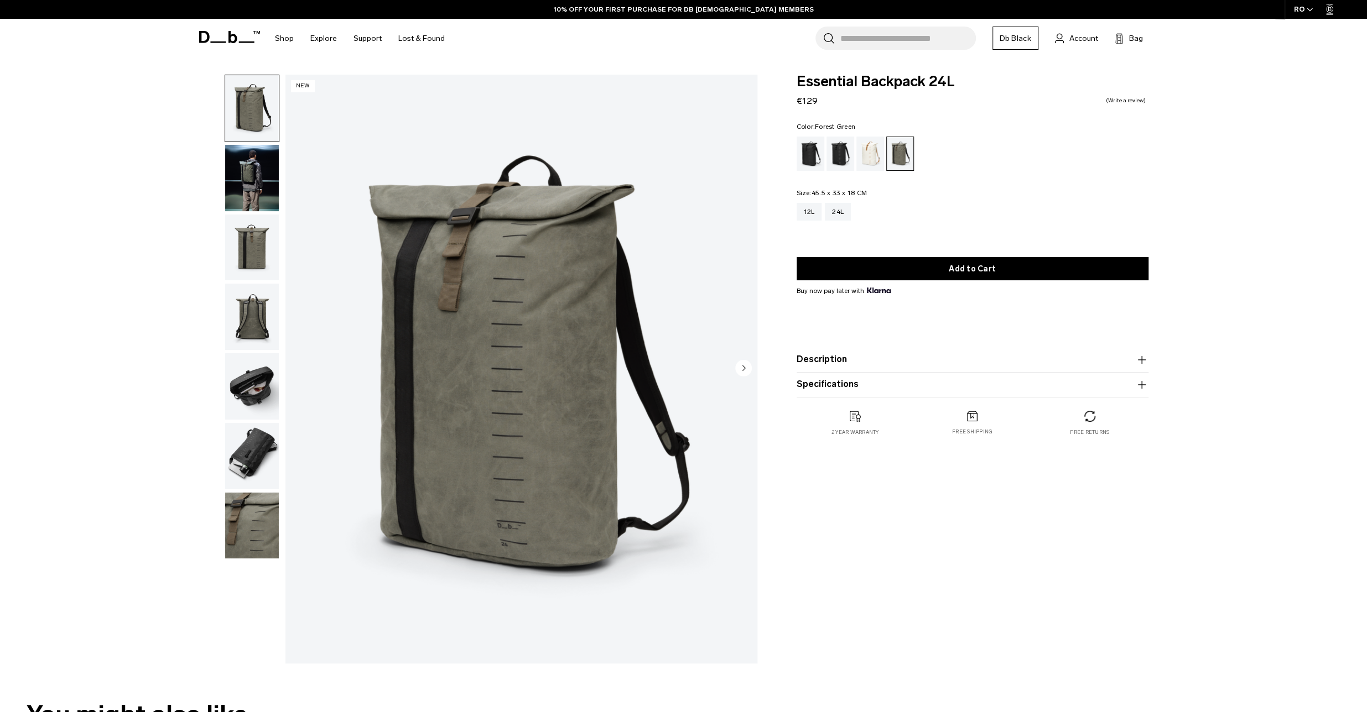
click at [491, 386] on img "1 / 7" at bounding box center [521, 369] width 472 height 589
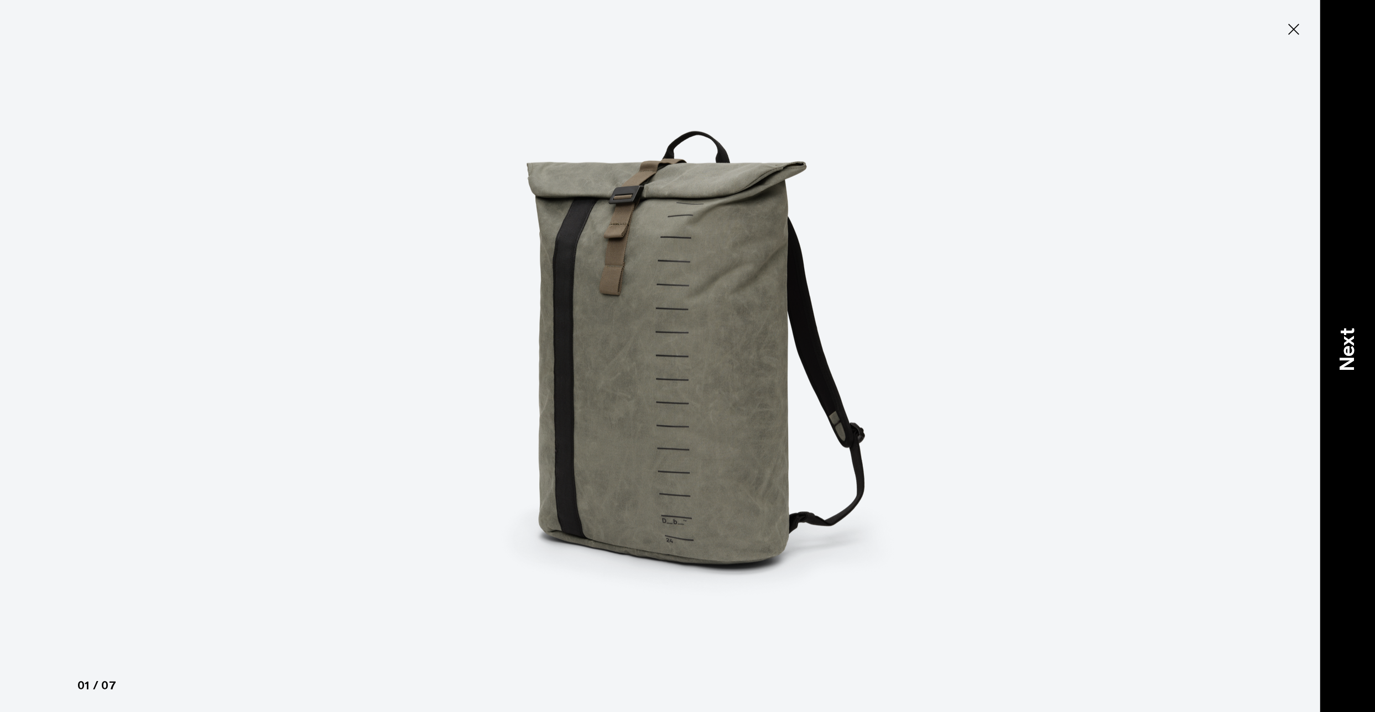
click at [1343, 352] on p "Next" at bounding box center [1347, 349] width 30 height 44
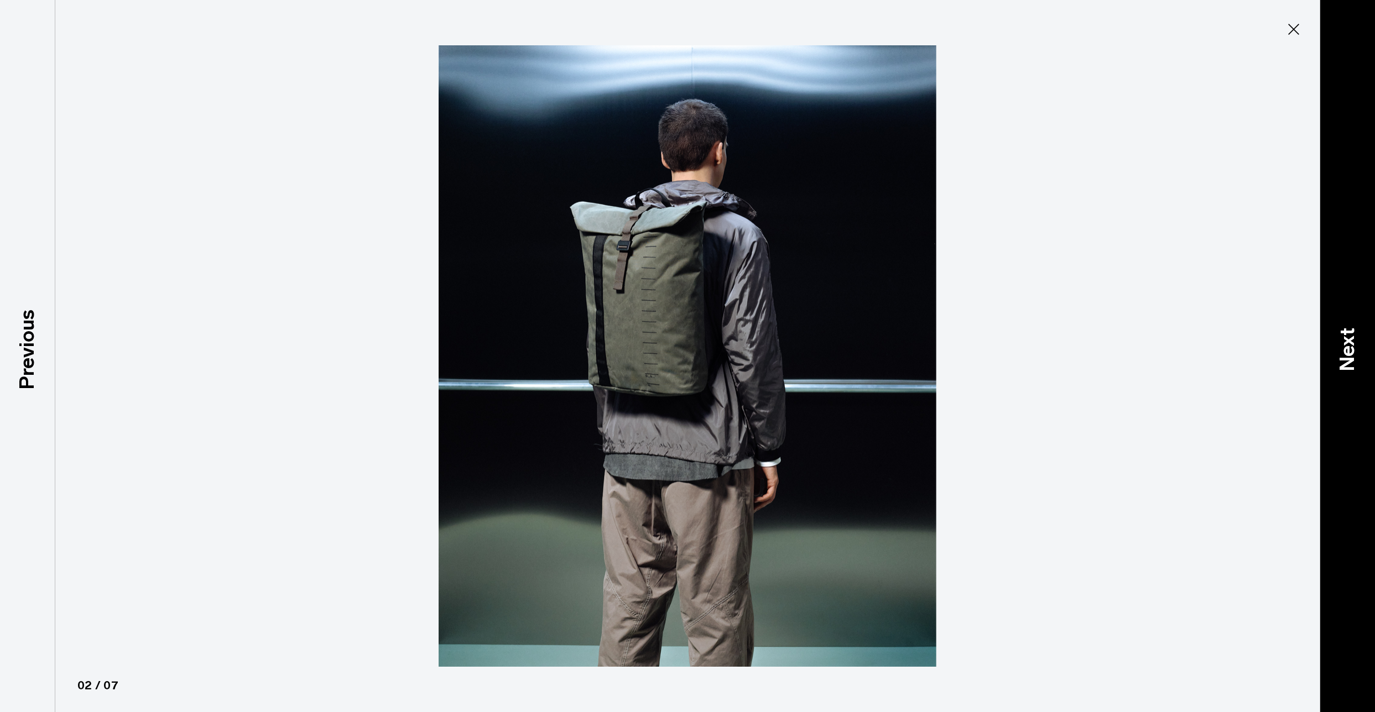
click at [1343, 352] on p "Next" at bounding box center [1347, 349] width 30 height 44
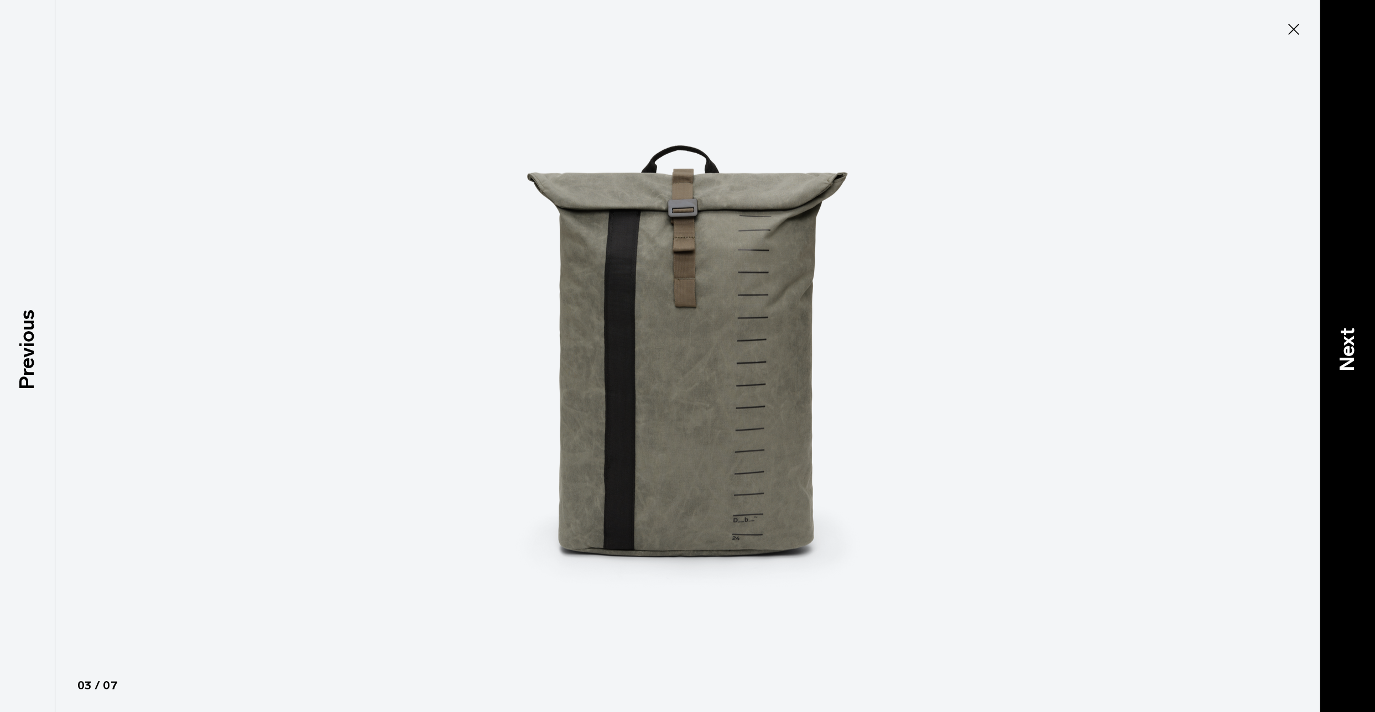
click at [1343, 352] on p "Next" at bounding box center [1347, 349] width 30 height 44
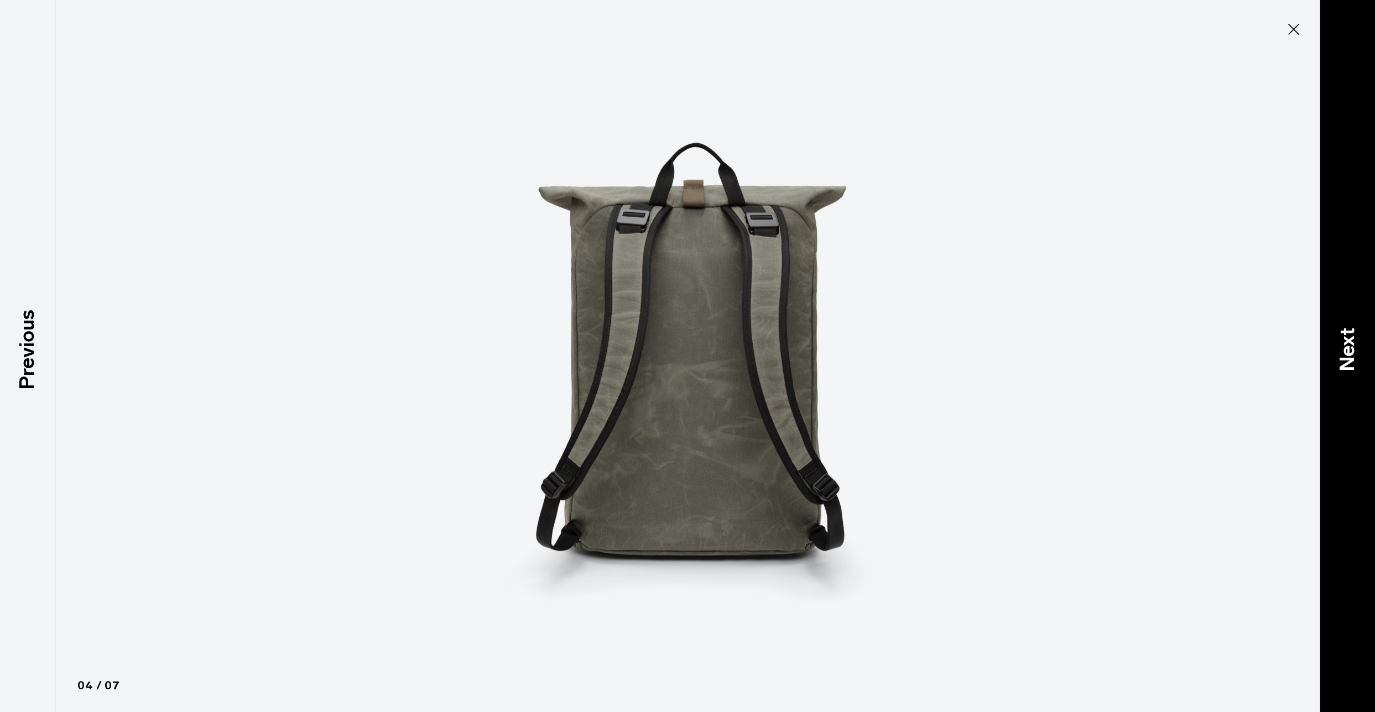
click at [1343, 352] on p "Next" at bounding box center [1347, 349] width 30 height 44
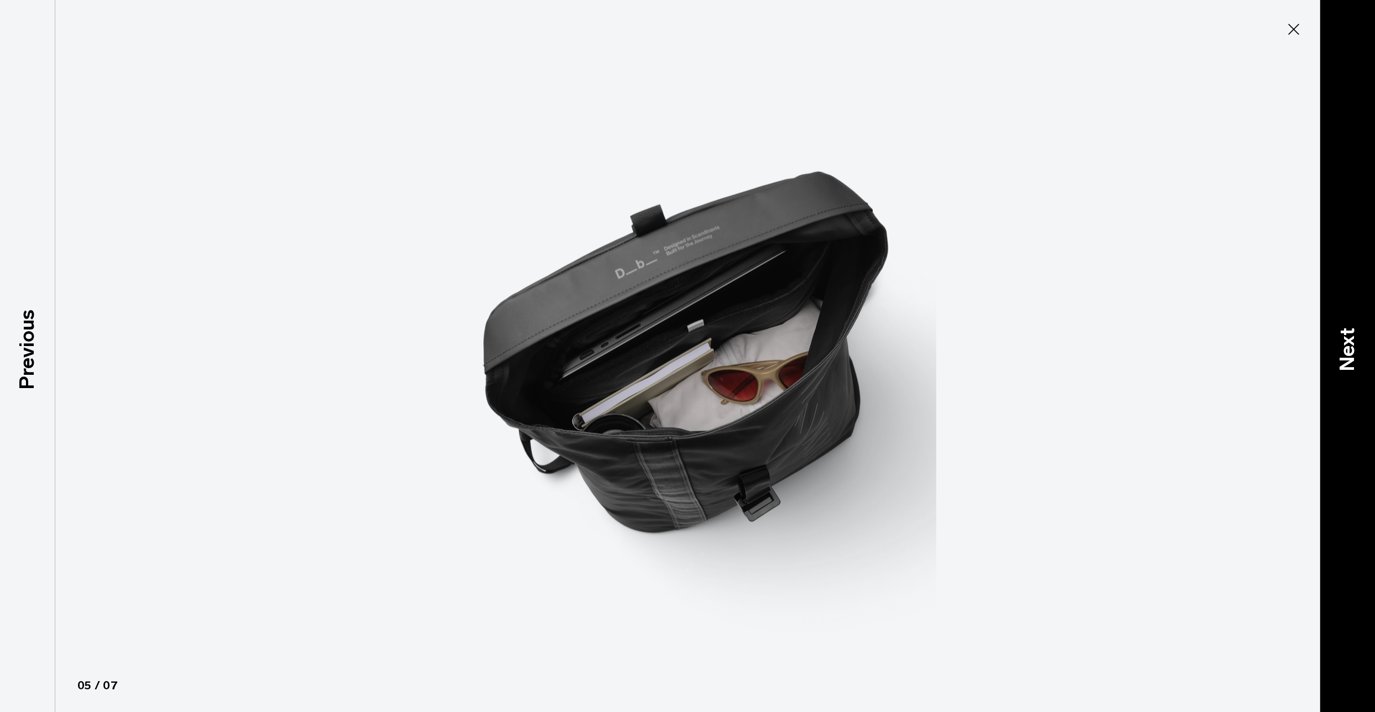
click at [1343, 352] on p "Next" at bounding box center [1347, 349] width 30 height 44
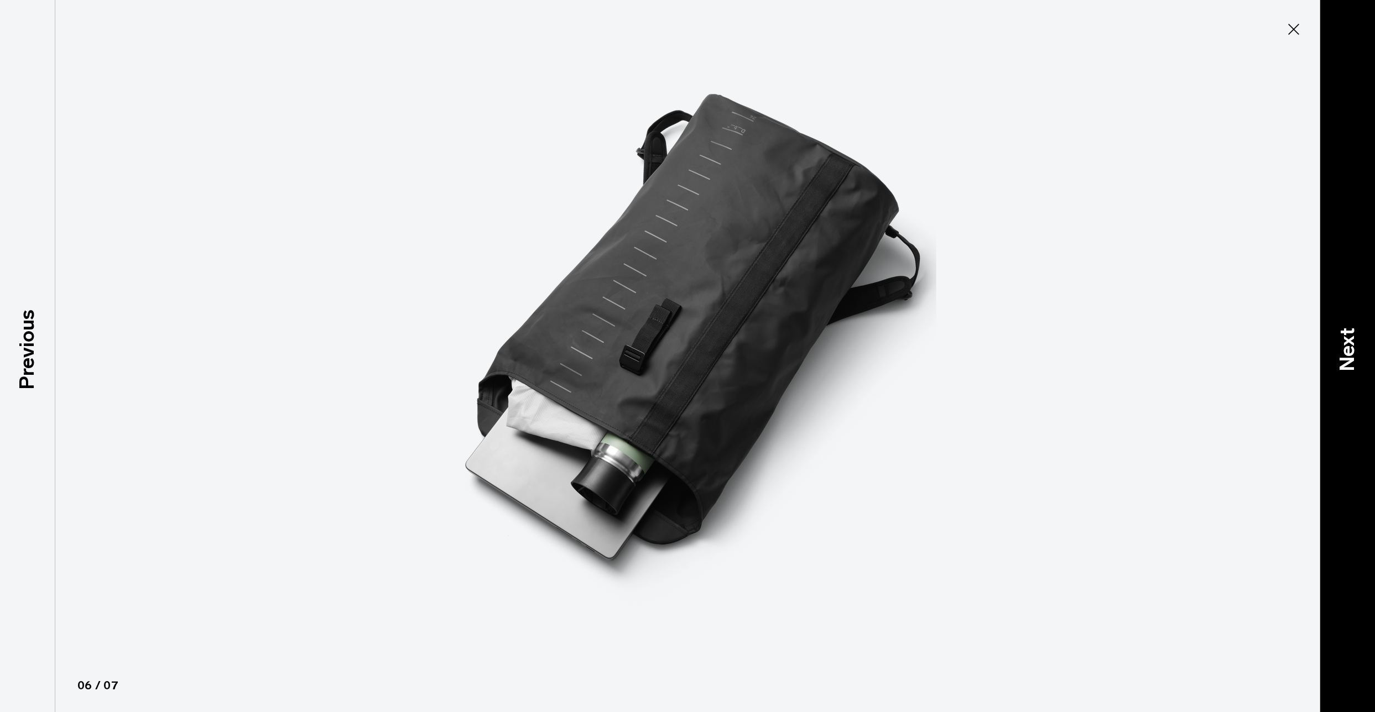
click at [1343, 352] on p "Next" at bounding box center [1347, 349] width 30 height 44
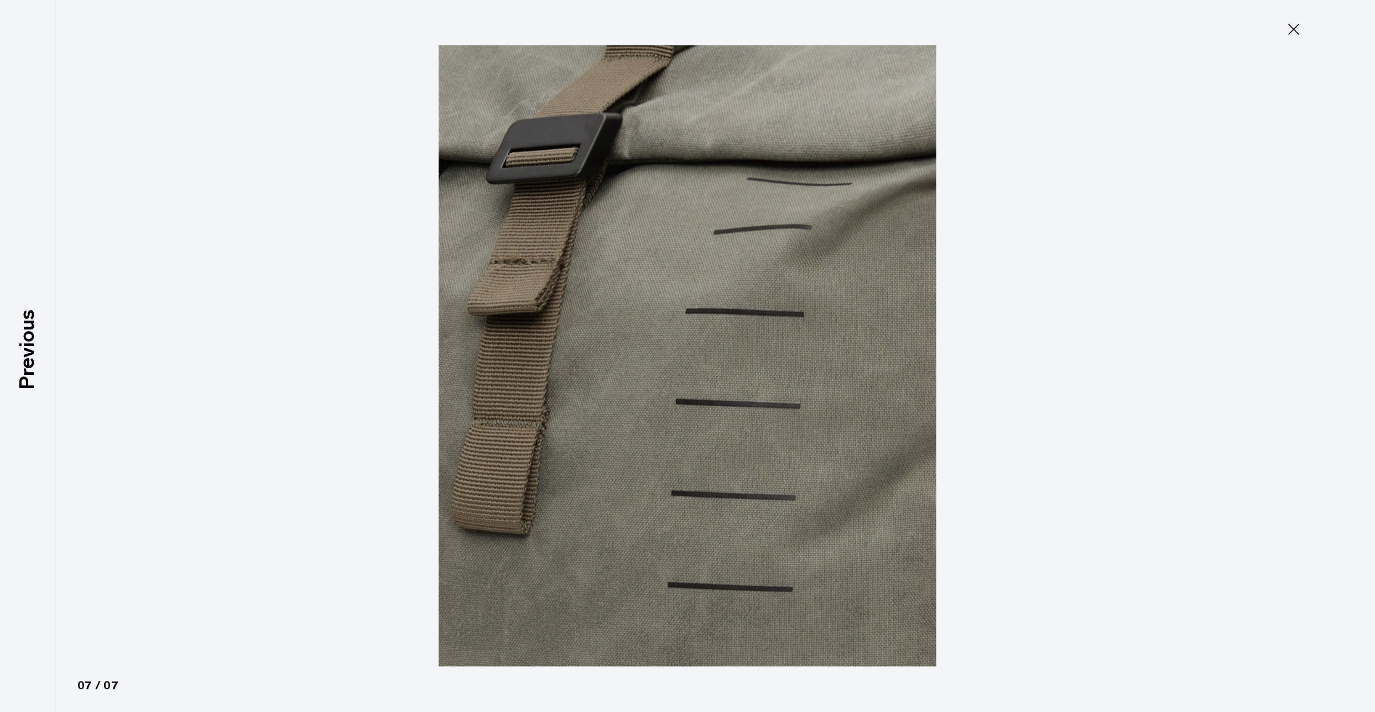
click at [1287, 36] on icon at bounding box center [1294, 29] width 18 height 18
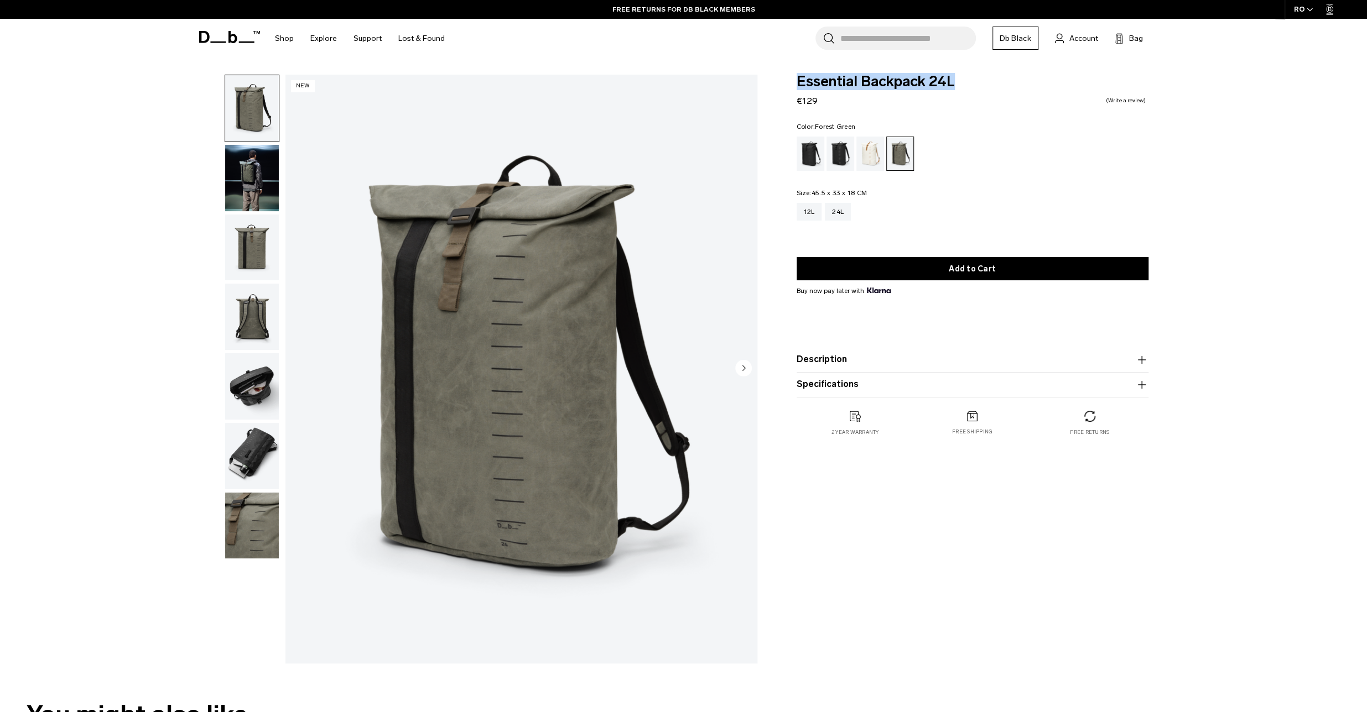
drag, startPoint x: 797, startPoint y: 80, endPoint x: 956, endPoint y: 96, distance: 159.5
click at [956, 96] on div "Essential Backpack 24L €129 0.0 star rating Write a review" at bounding box center [972, 91] width 352 height 33
copy span "Essential Backpack 24L"
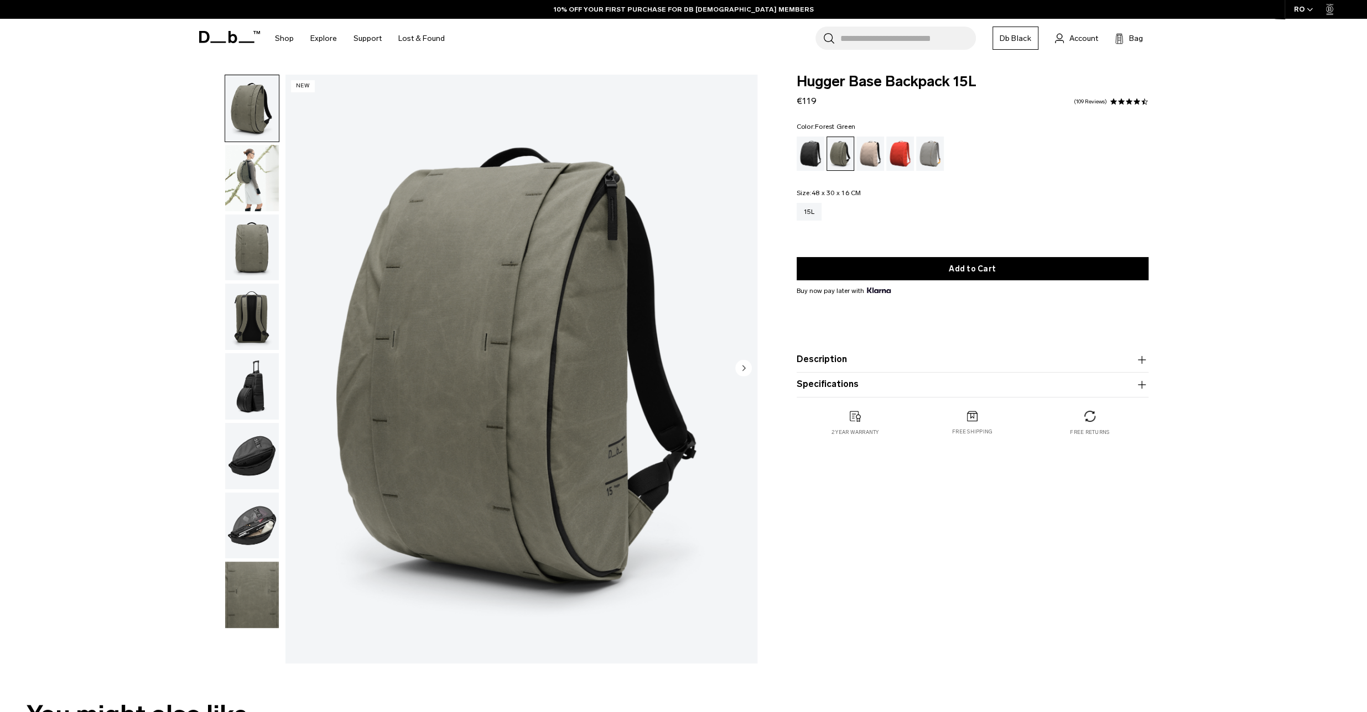
click at [258, 380] on img "button" at bounding box center [252, 386] width 54 height 66
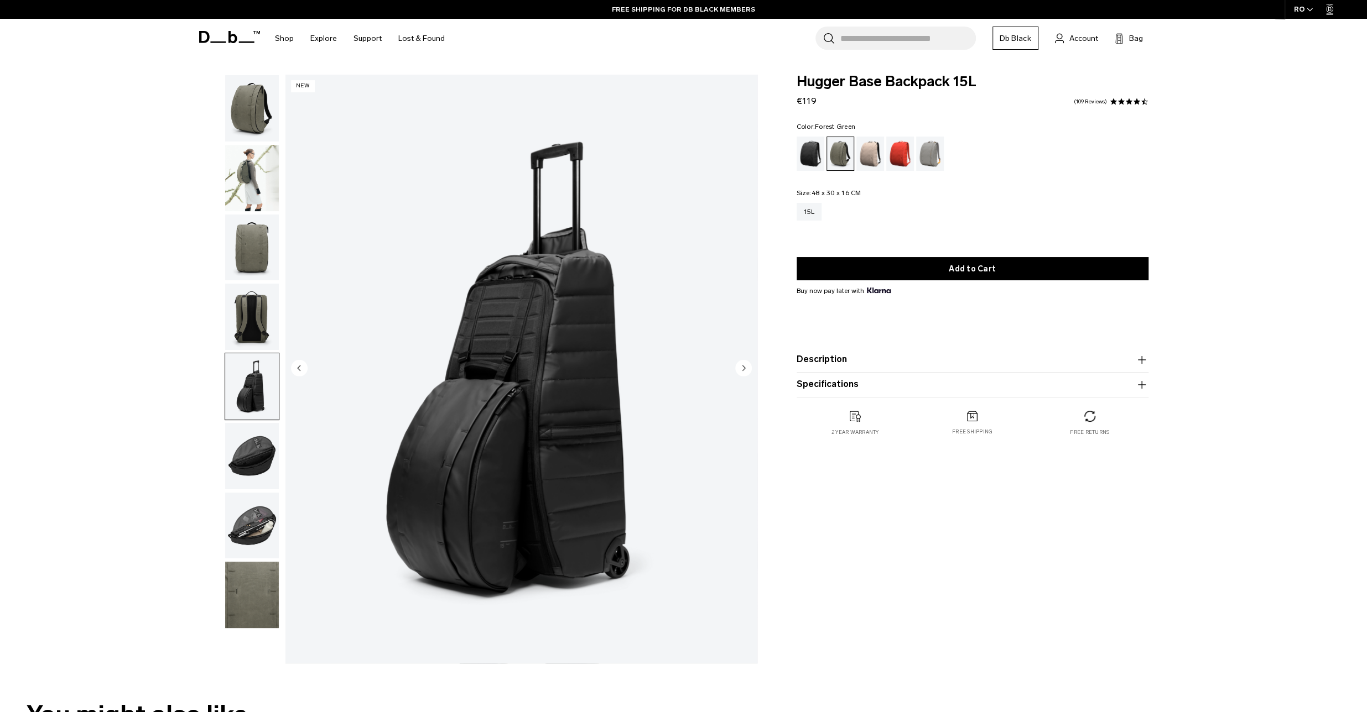
click at [265, 327] on img "button" at bounding box center [252, 317] width 54 height 66
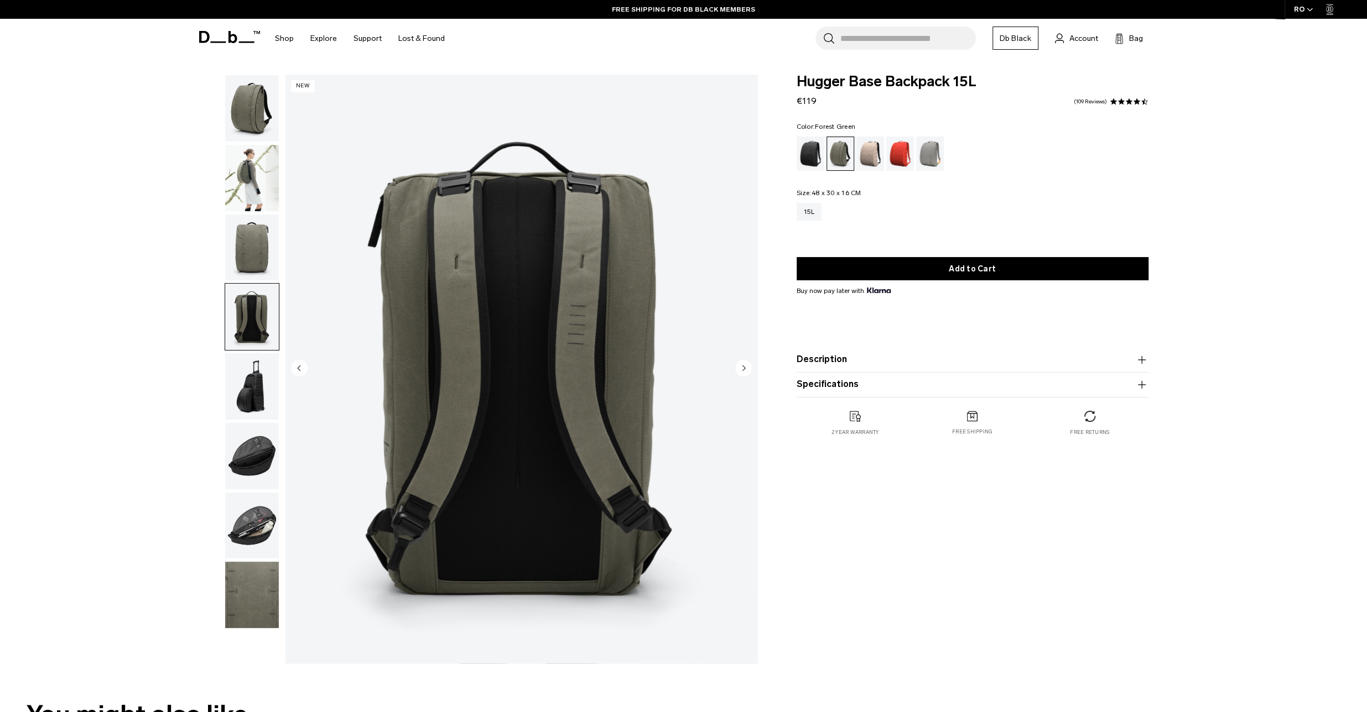
click at [265, 280] on img "button" at bounding box center [252, 248] width 54 height 66
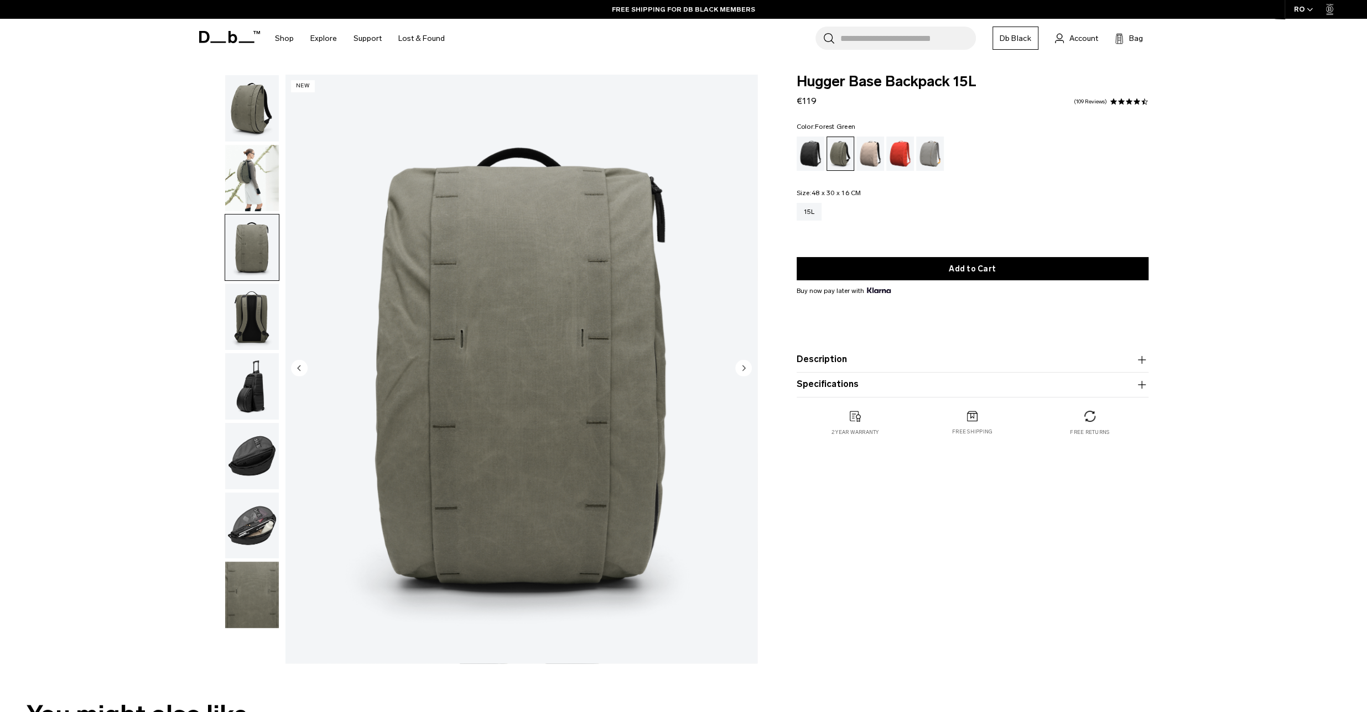
click at [287, 195] on img "3 / 8" at bounding box center [521, 369] width 472 height 589
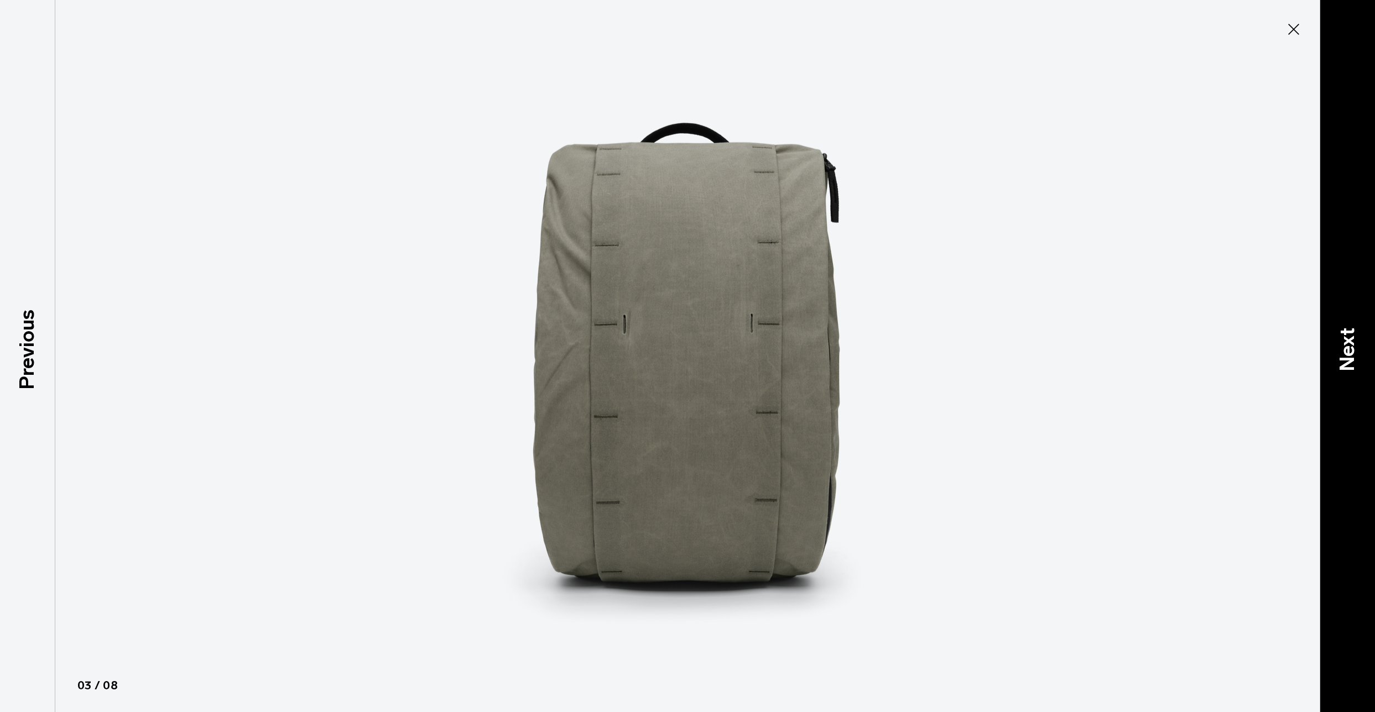
click at [1348, 367] on p "Next" at bounding box center [1347, 349] width 30 height 44
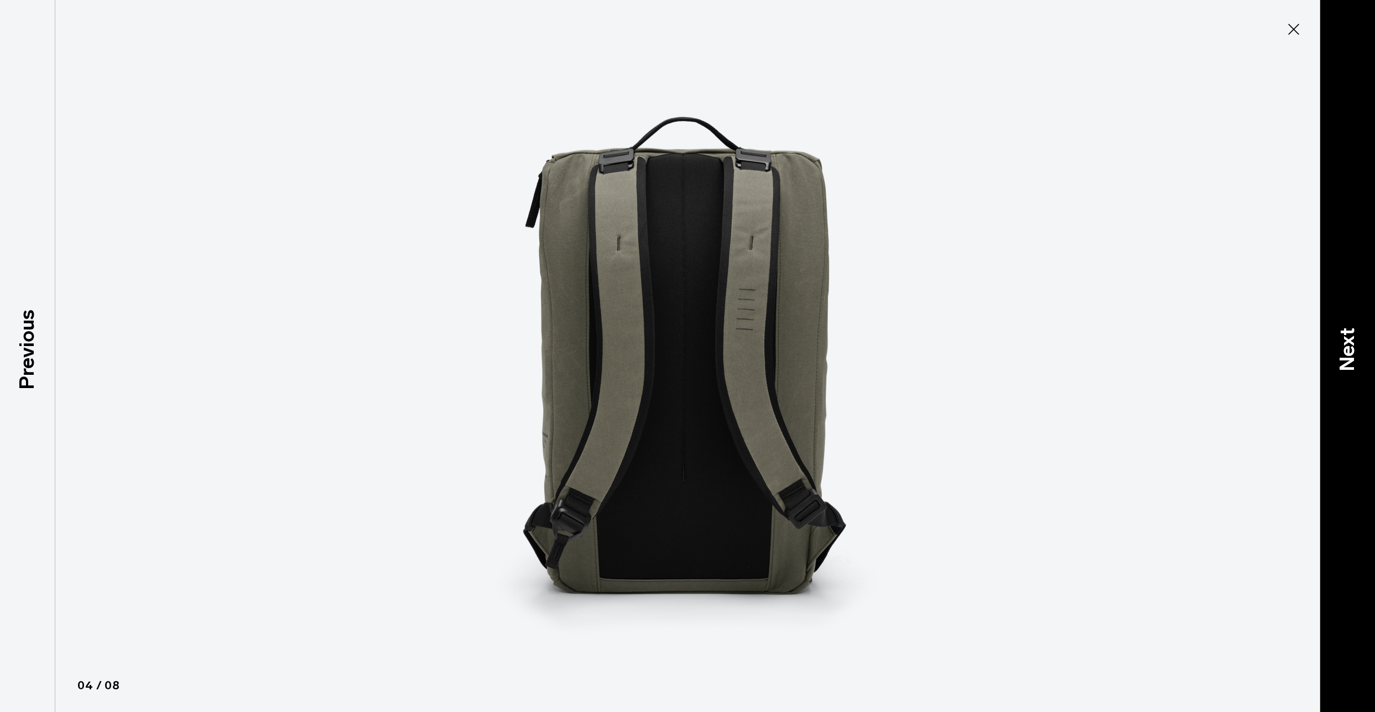
click at [1348, 367] on p "Next" at bounding box center [1347, 349] width 30 height 44
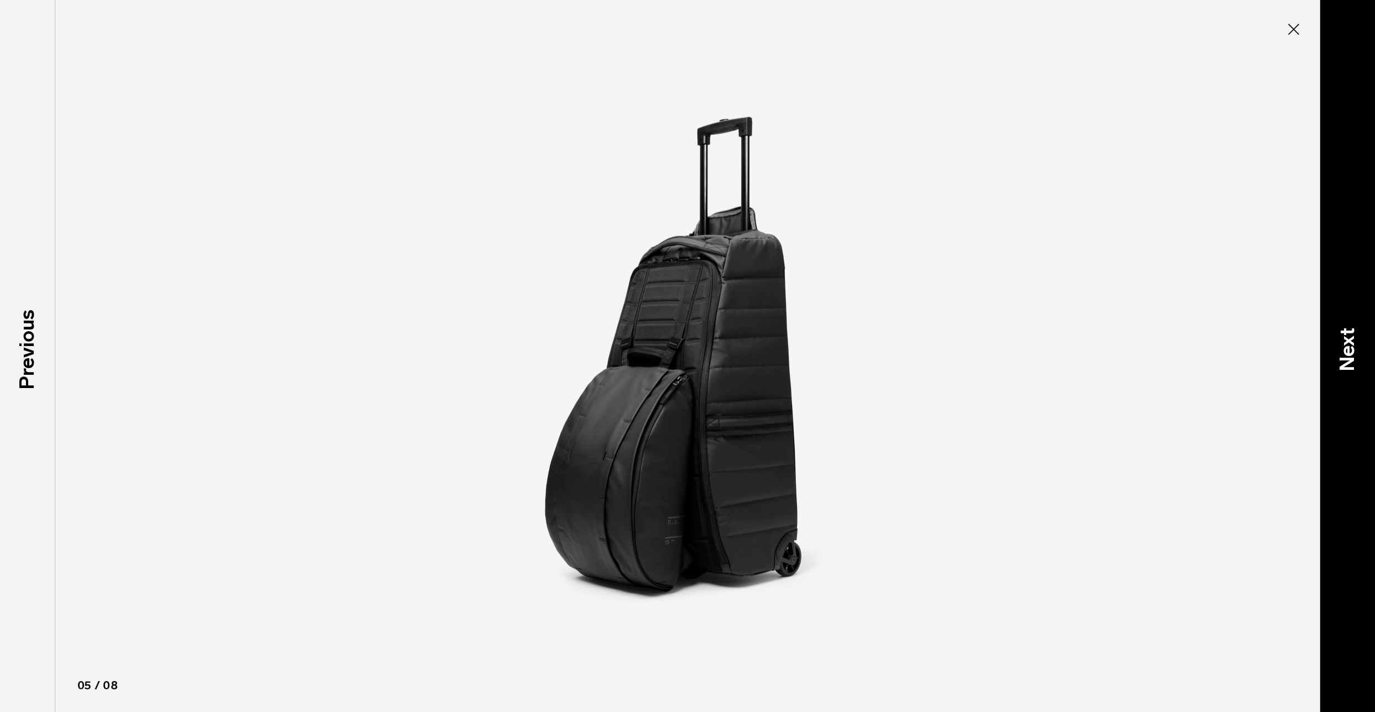
click at [1348, 367] on p "Next" at bounding box center [1347, 349] width 30 height 44
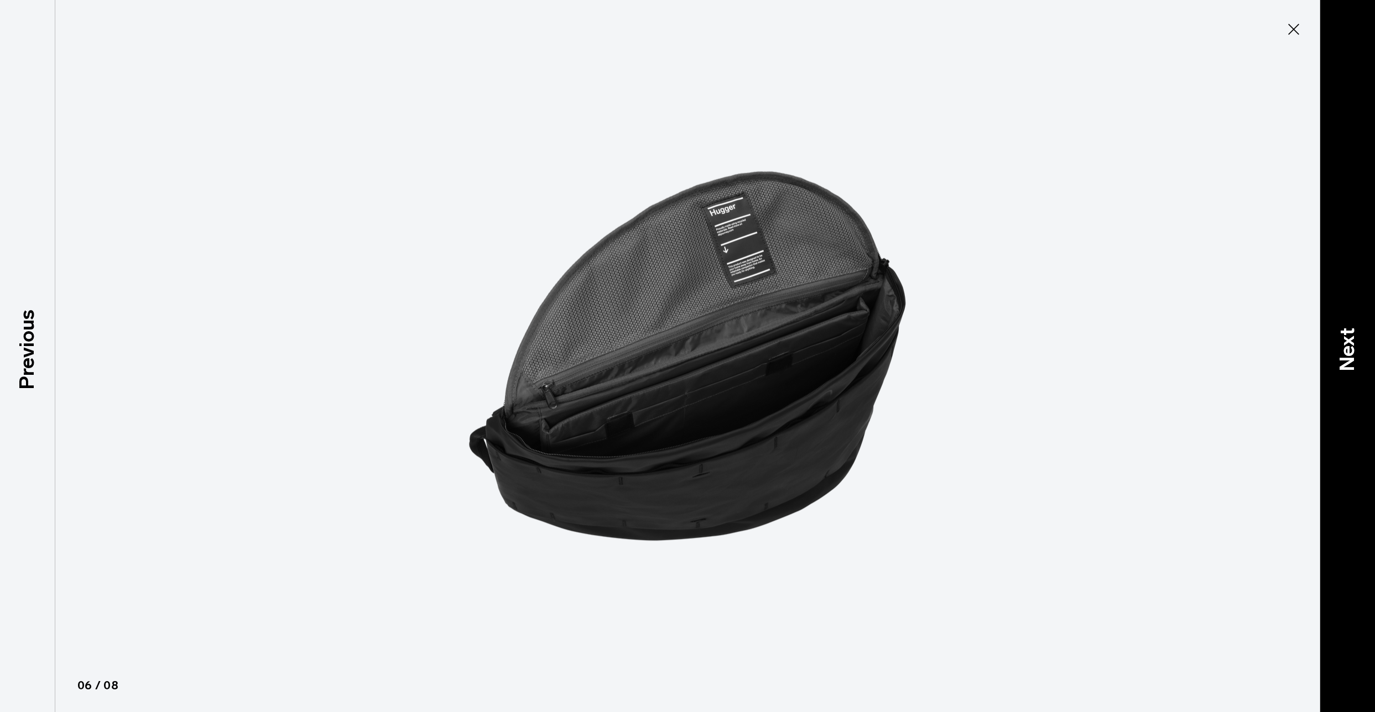
click at [1348, 367] on p "Next" at bounding box center [1347, 349] width 30 height 44
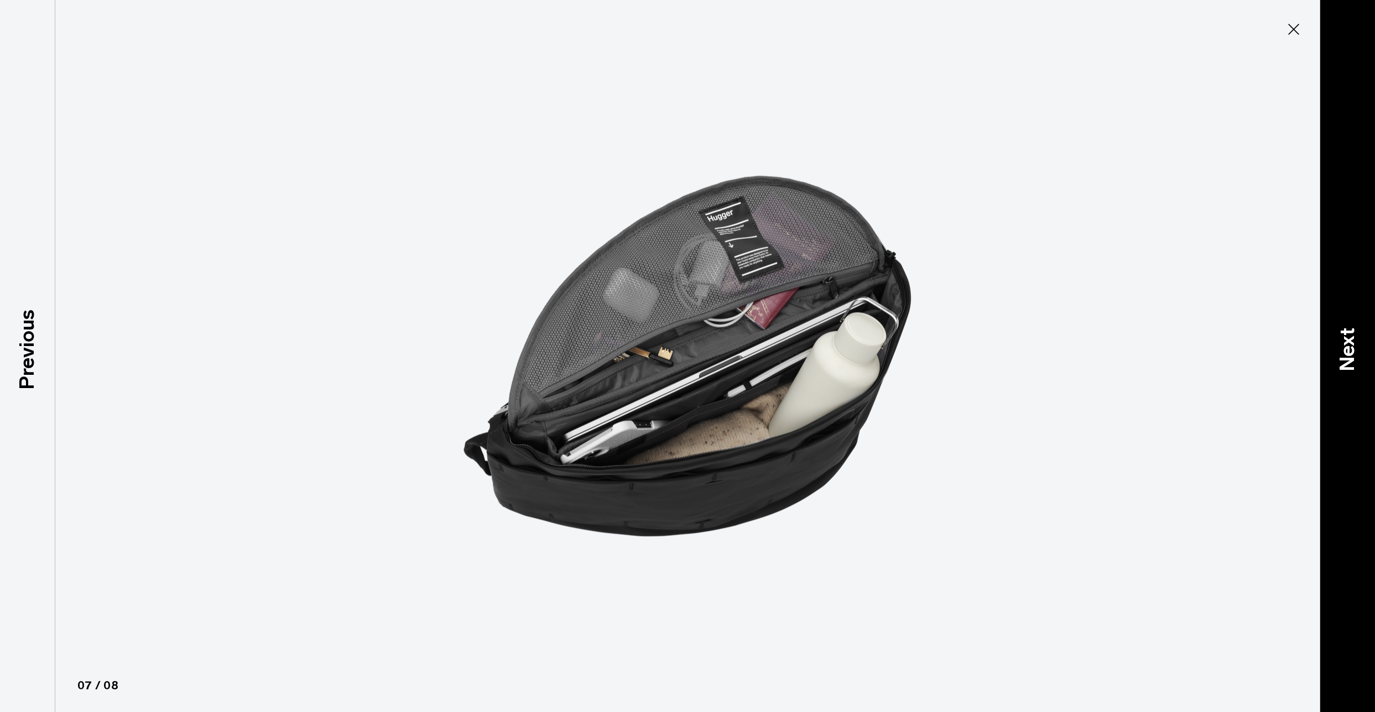
click at [1348, 367] on p "Next" at bounding box center [1347, 349] width 30 height 44
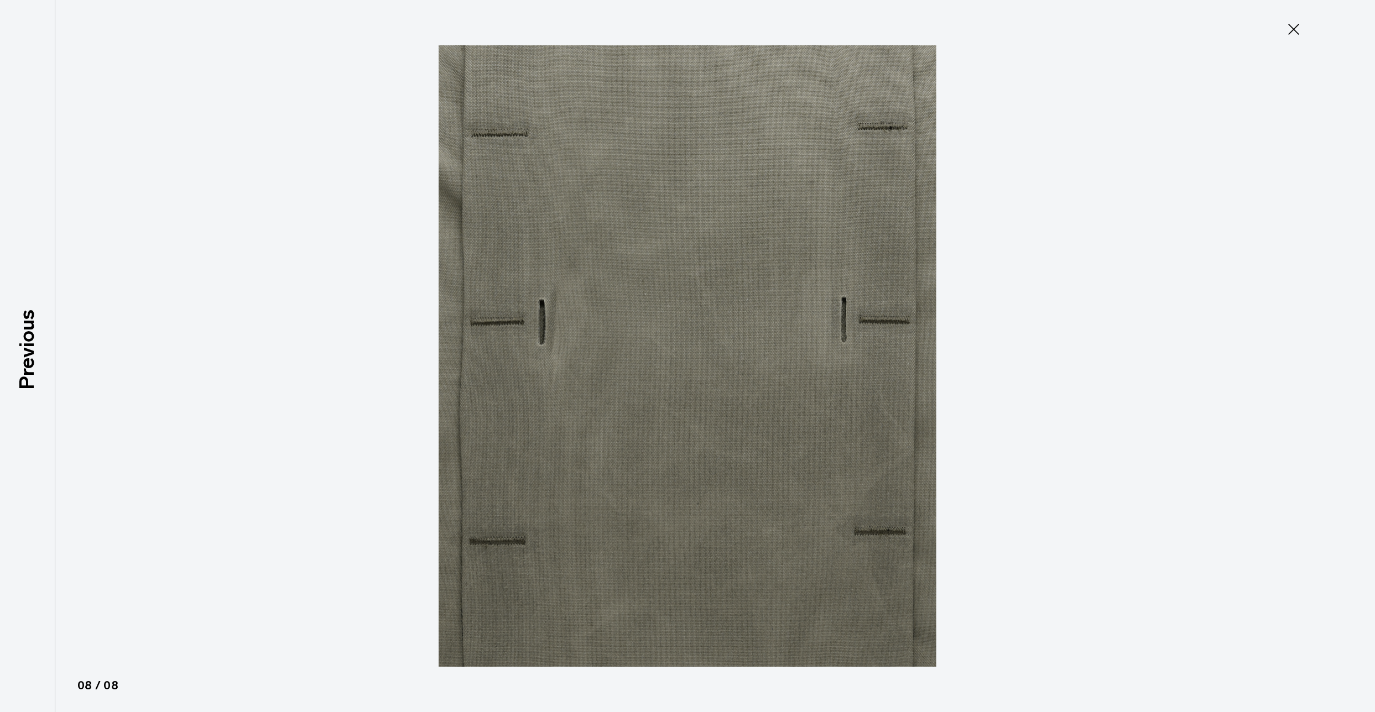
click at [1283, 32] on button "Close" at bounding box center [1293, 29] width 37 height 23
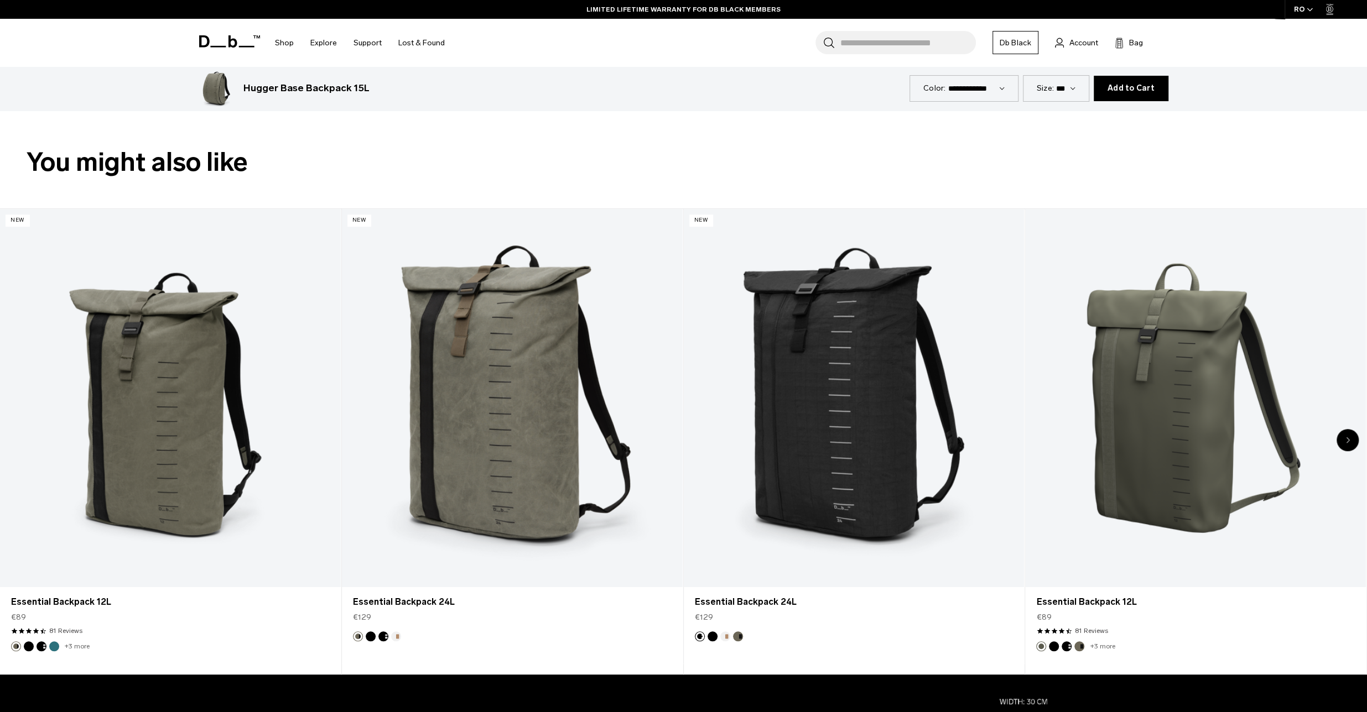
scroll to position [498, 0]
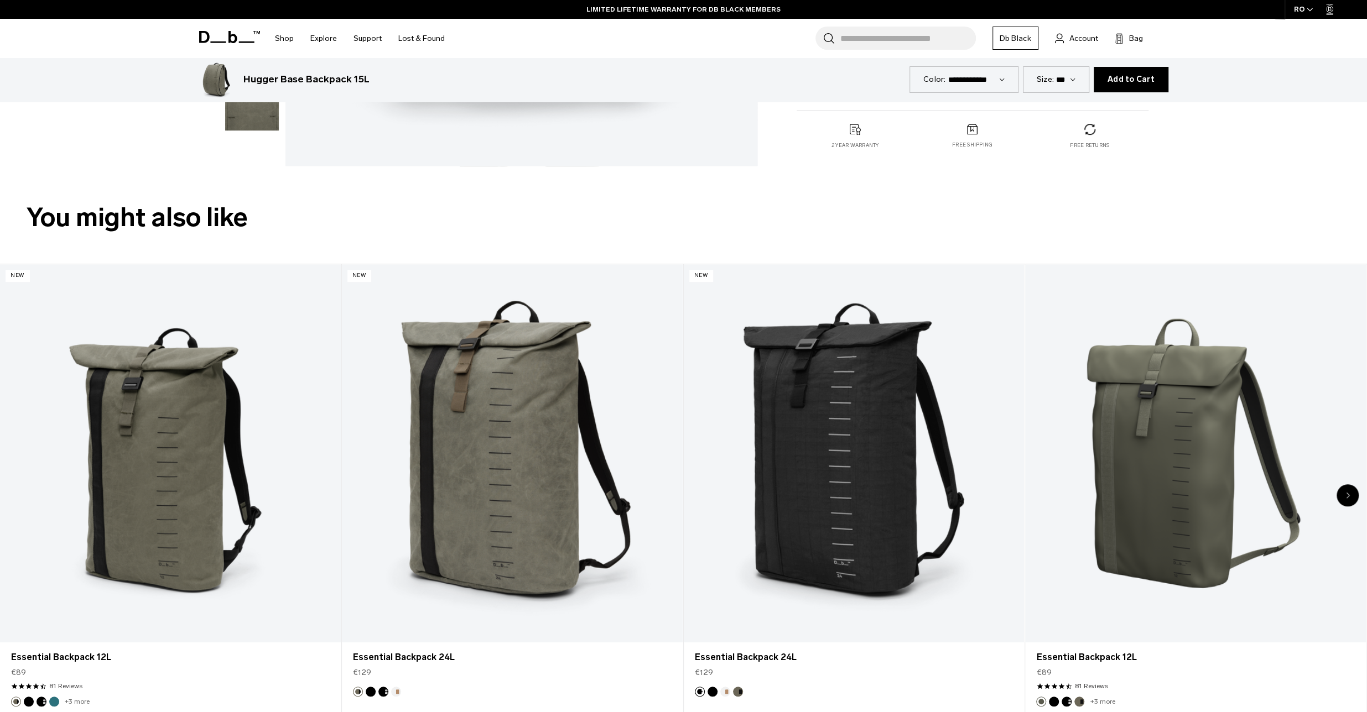
click at [1342, 491] on div "Next slide" at bounding box center [1347, 496] width 22 height 22
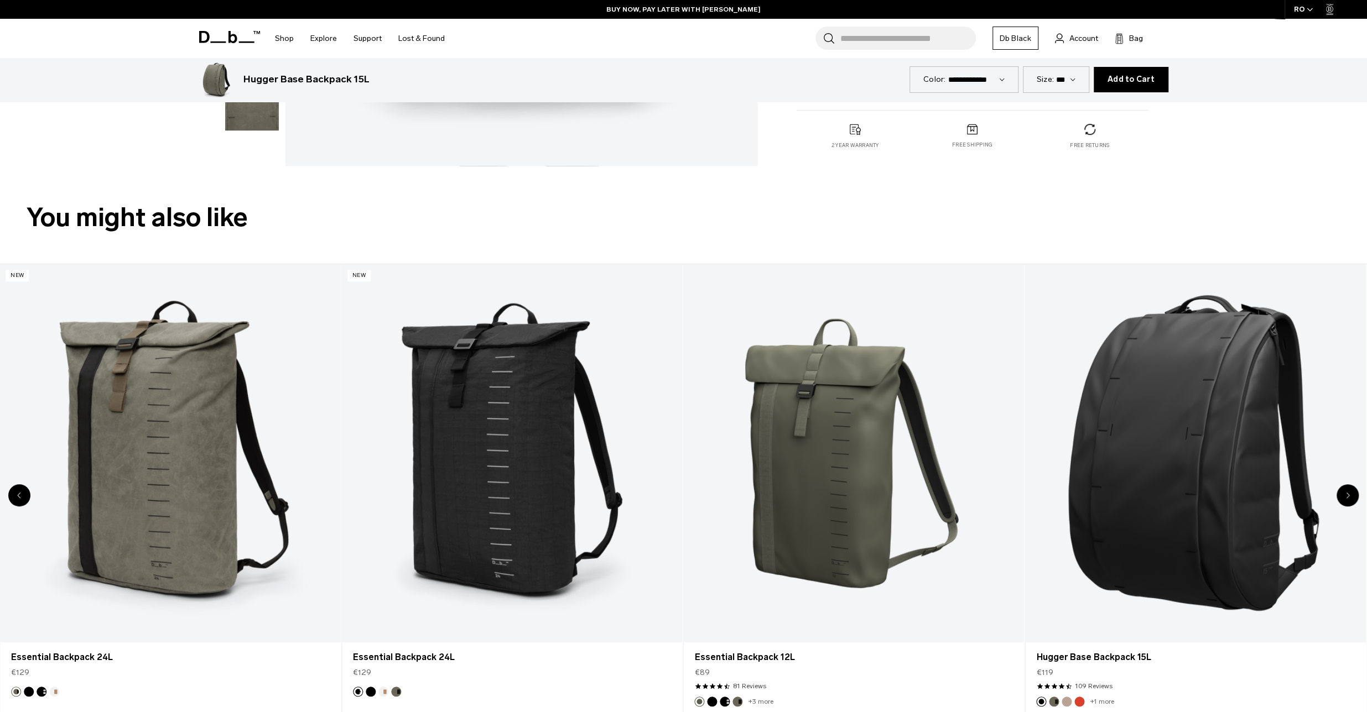
click at [1342, 491] on div "Next slide" at bounding box center [1347, 496] width 22 height 22
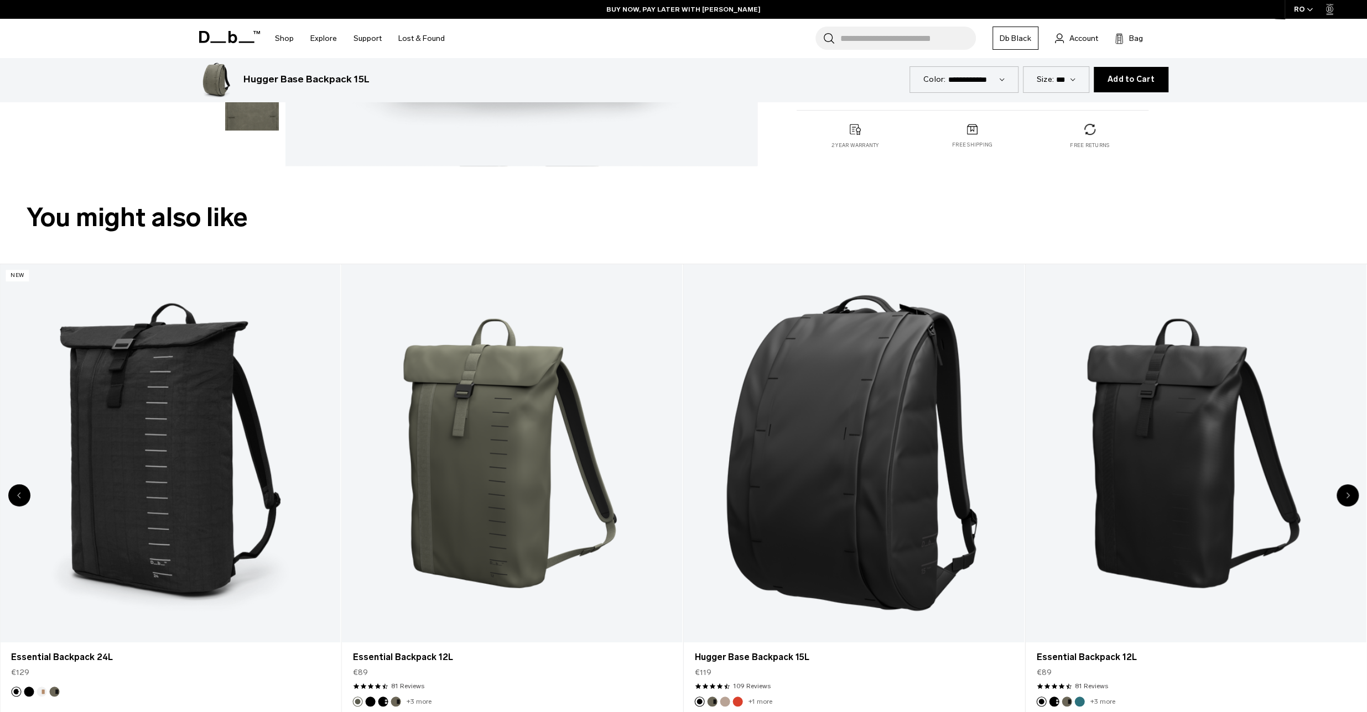
click at [1342, 491] on div "Next slide" at bounding box center [1347, 496] width 22 height 22
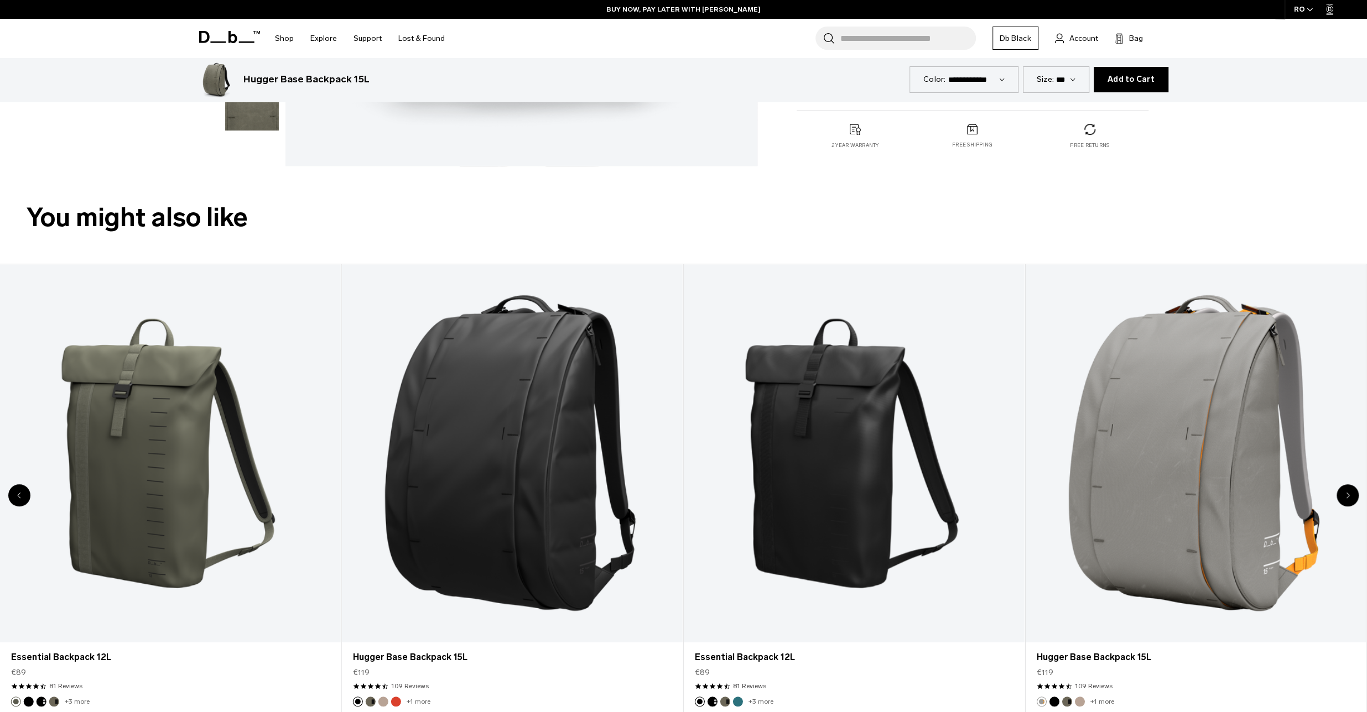
click at [1342, 491] on div "Next slide" at bounding box center [1347, 496] width 22 height 22
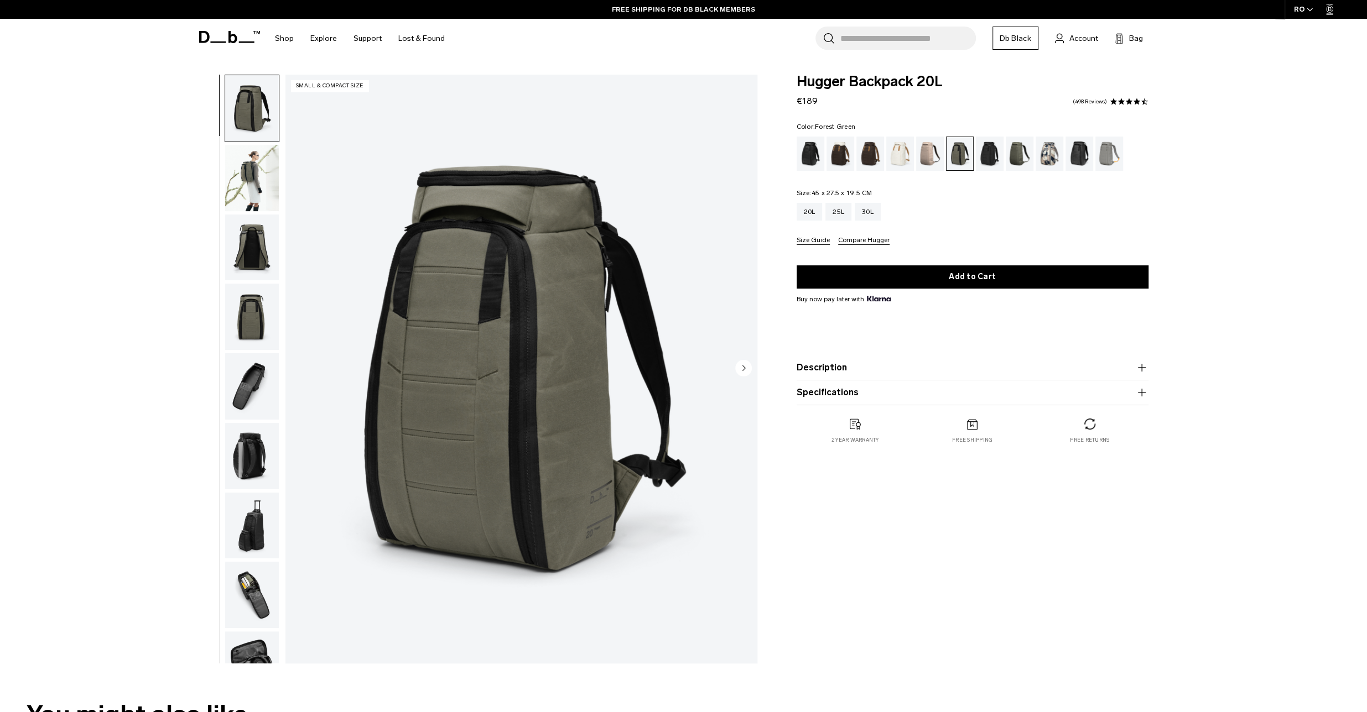
click at [254, 394] on img "button" at bounding box center [252, 386] width 54 height 66
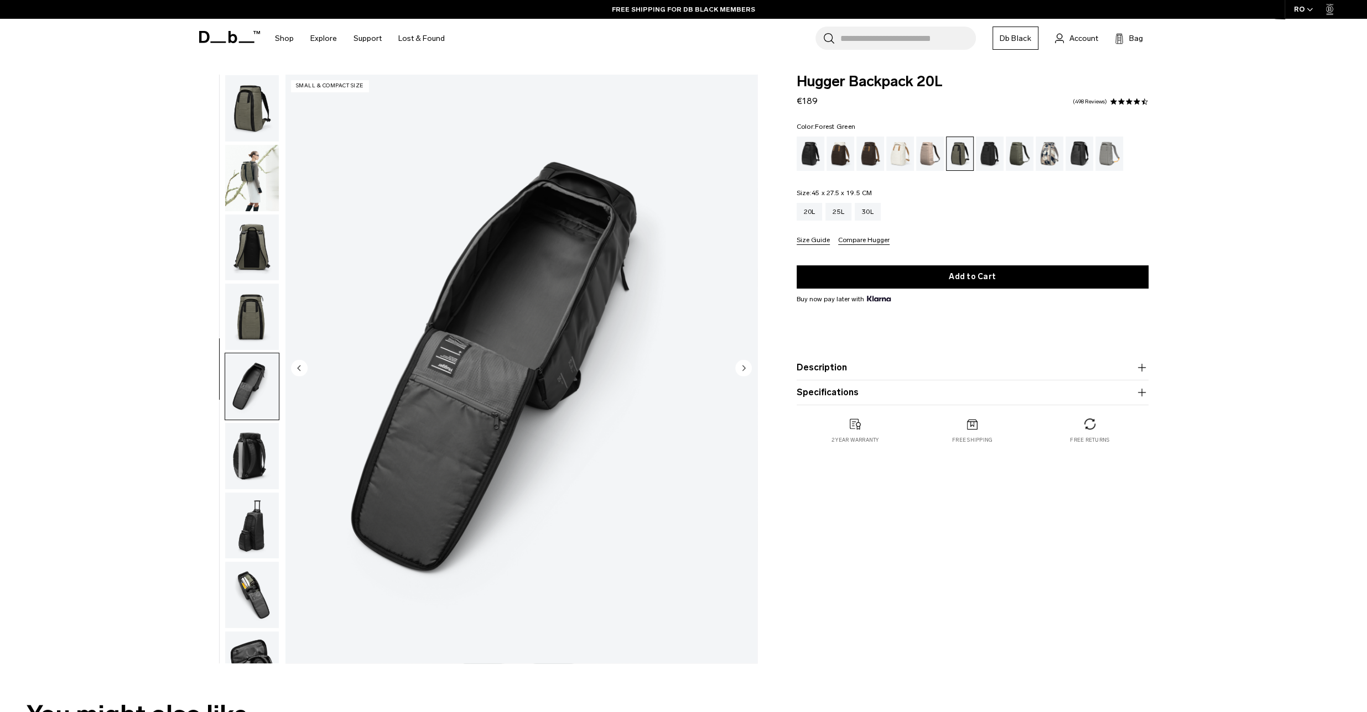
scroll to position [35, 0]
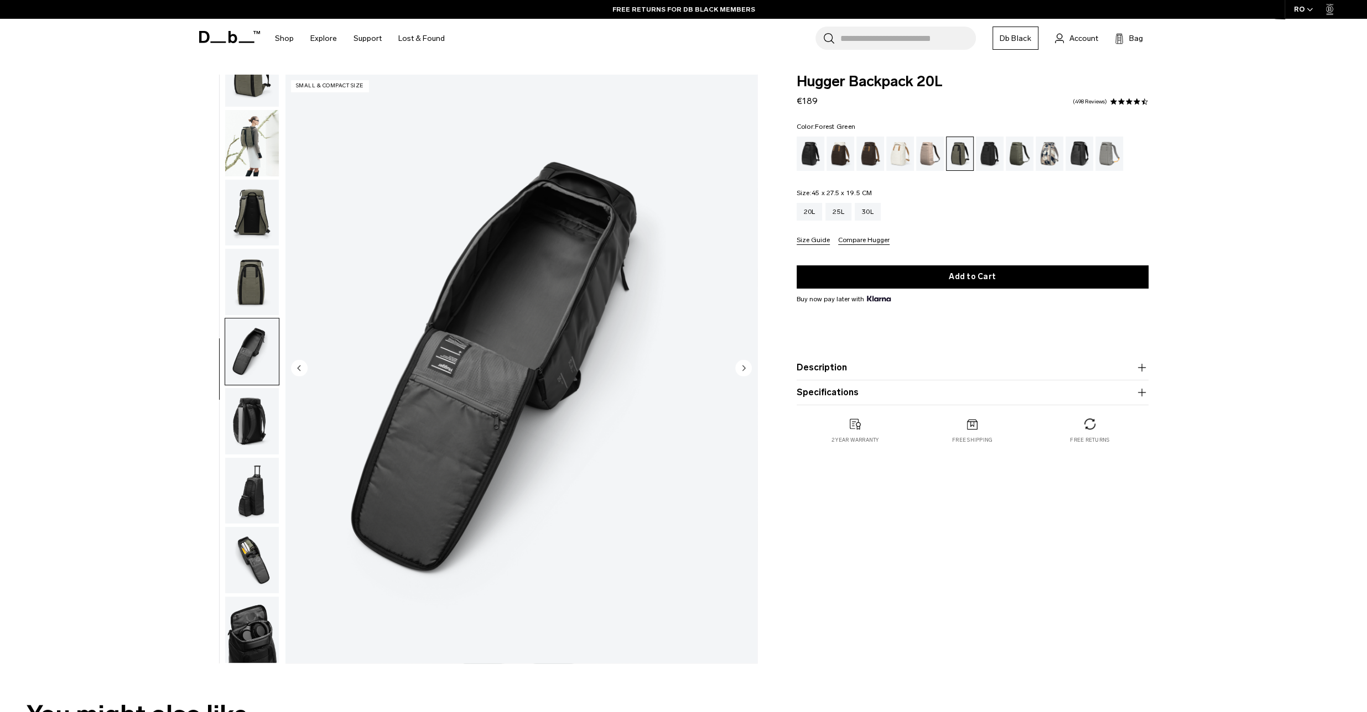
click at [254, 489] on img "button" at bounding box center [252, 491] width 54 height 66
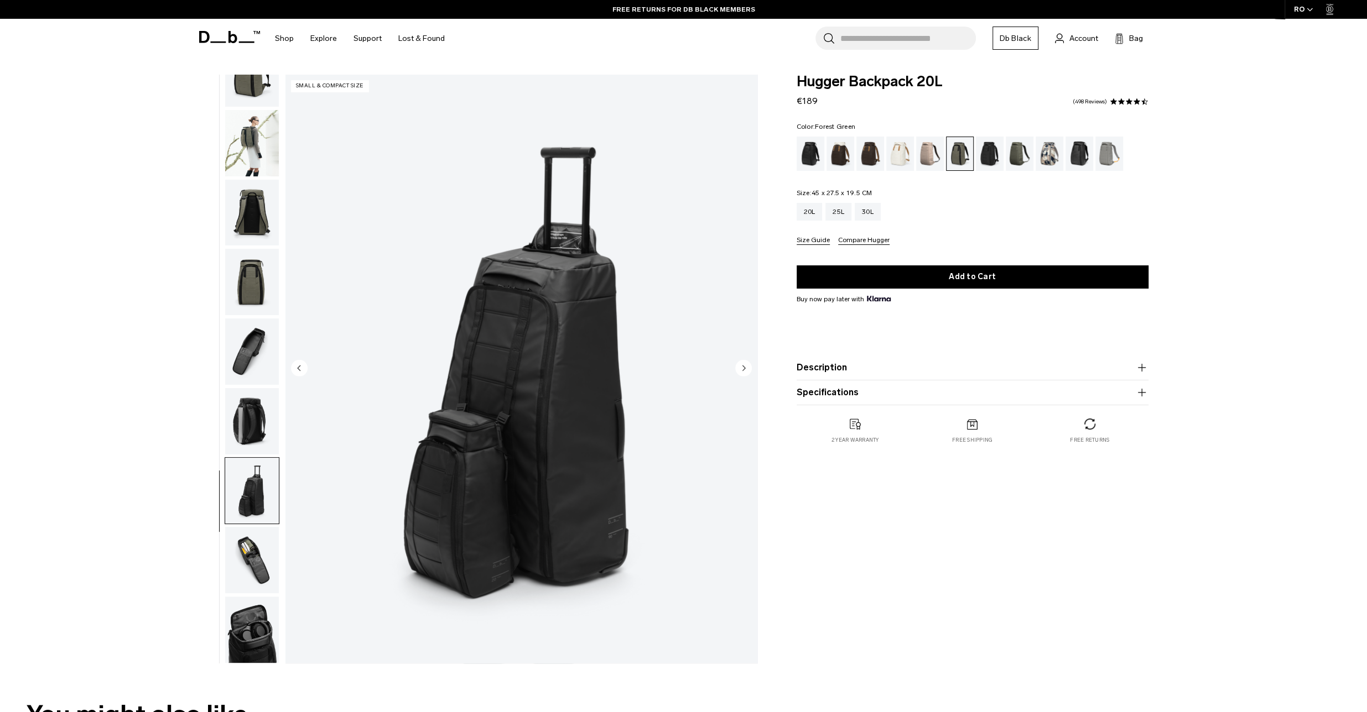
click at [262, 550] on img "button" at bounding box center [252, 560] width 54 height 66
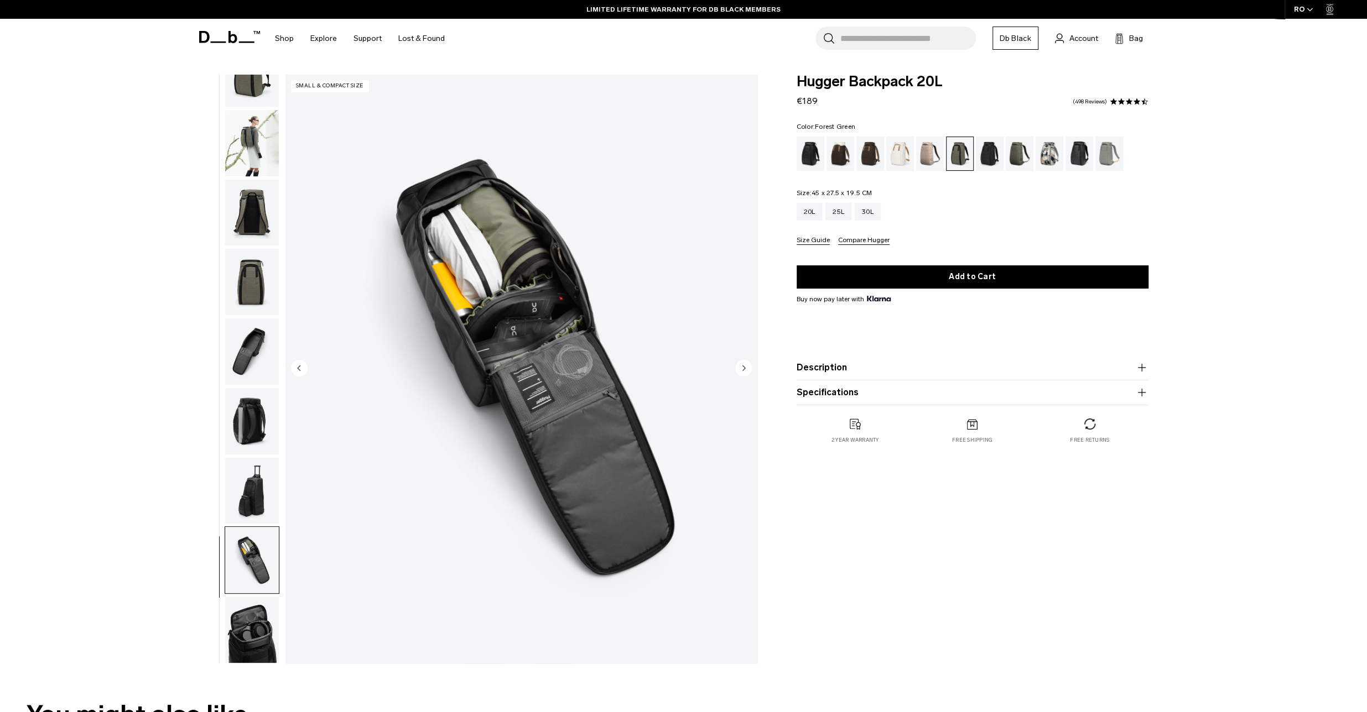
click at [253, 619] on img "button" at bounding box center [252, 630] width 54 height 66
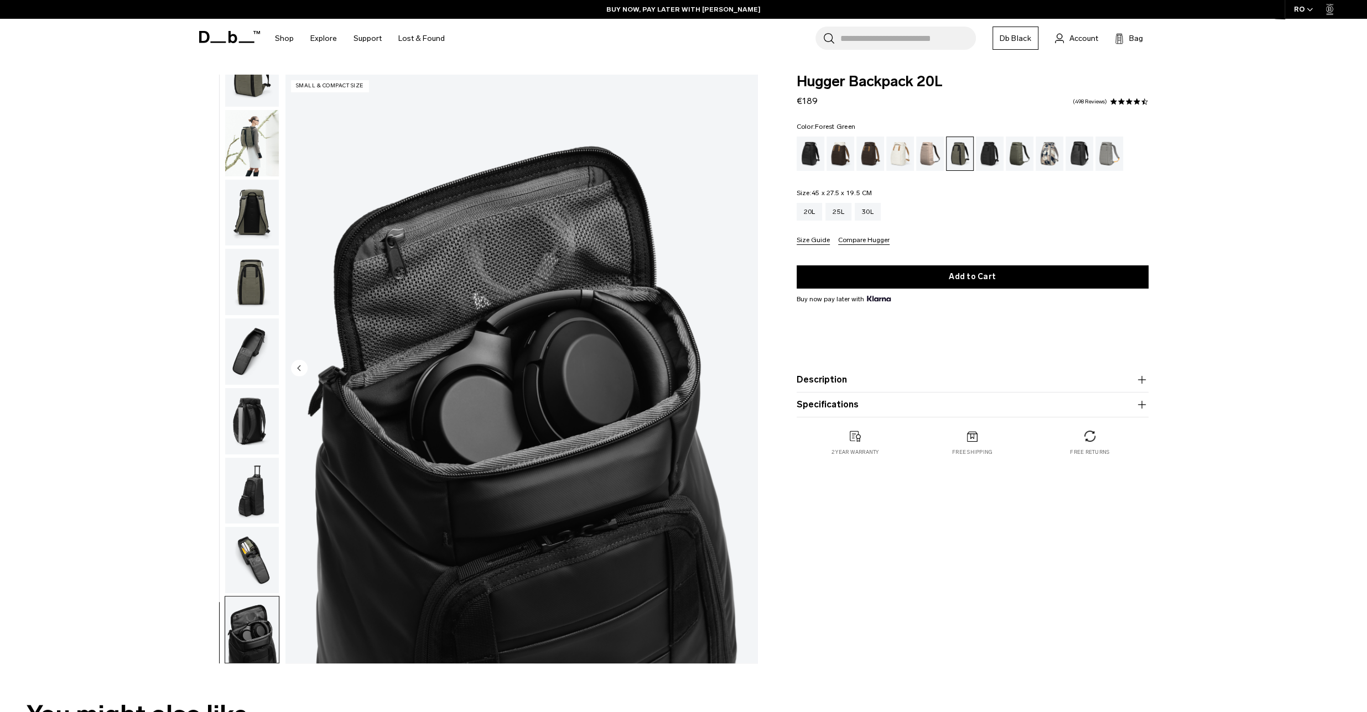
click at [1287, 311] on div "**********" at bounding box center [683, 372] width 1367 height 595
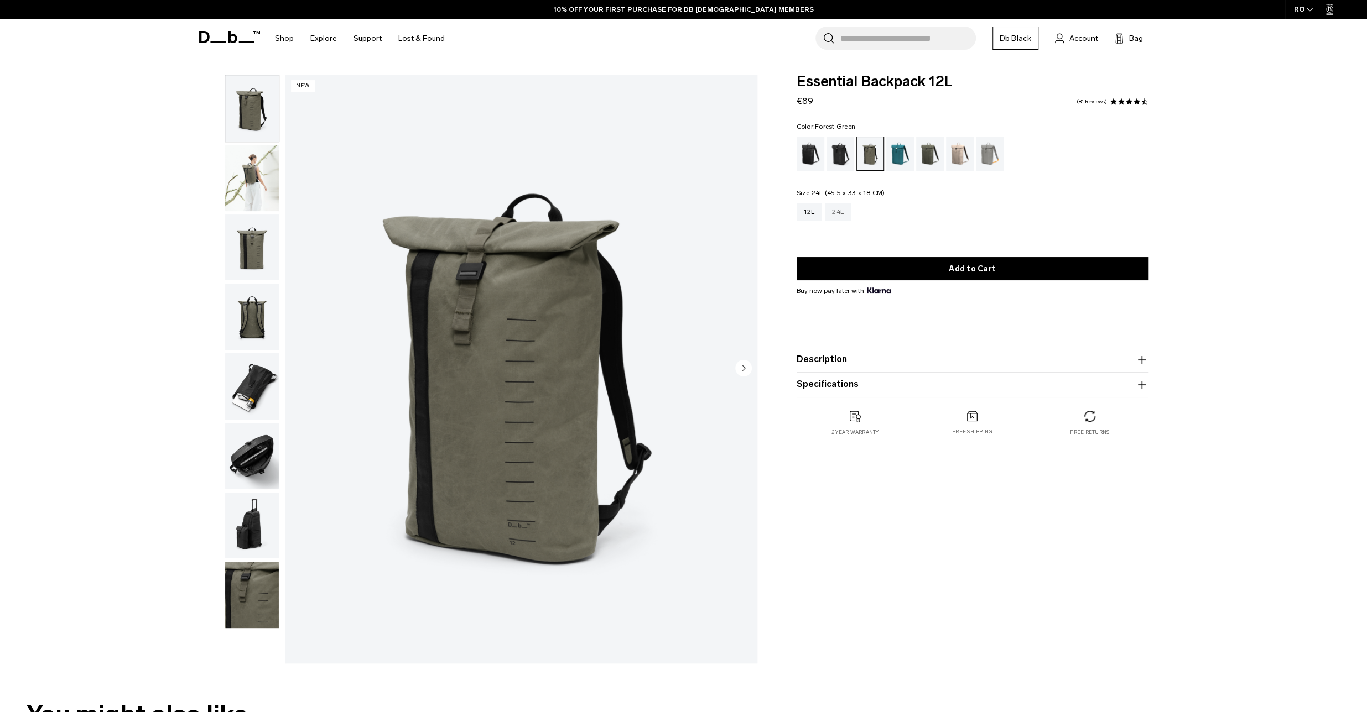
click at [841, 216] on div "24L" at bounding box center [838, 212] width 26 height 18
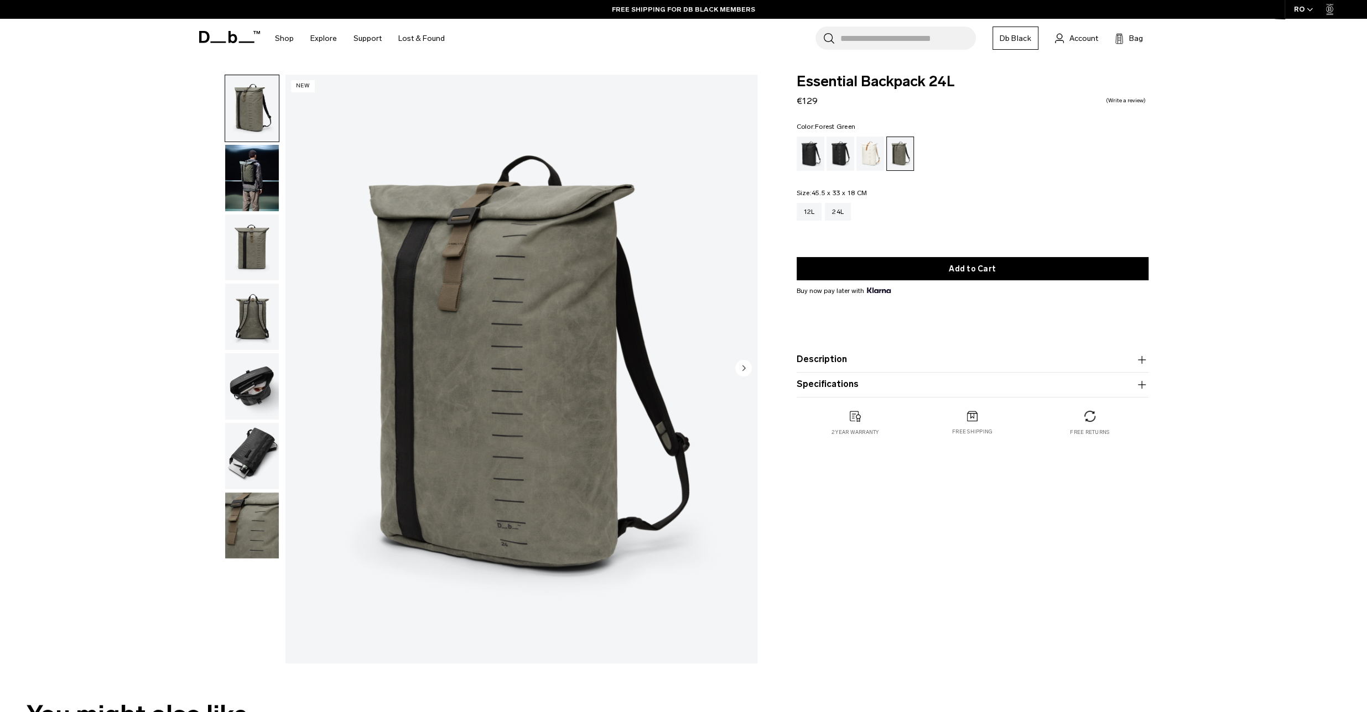
click at [259, 387] on img "button" at bounding box center [252, 386] width 54 height 66
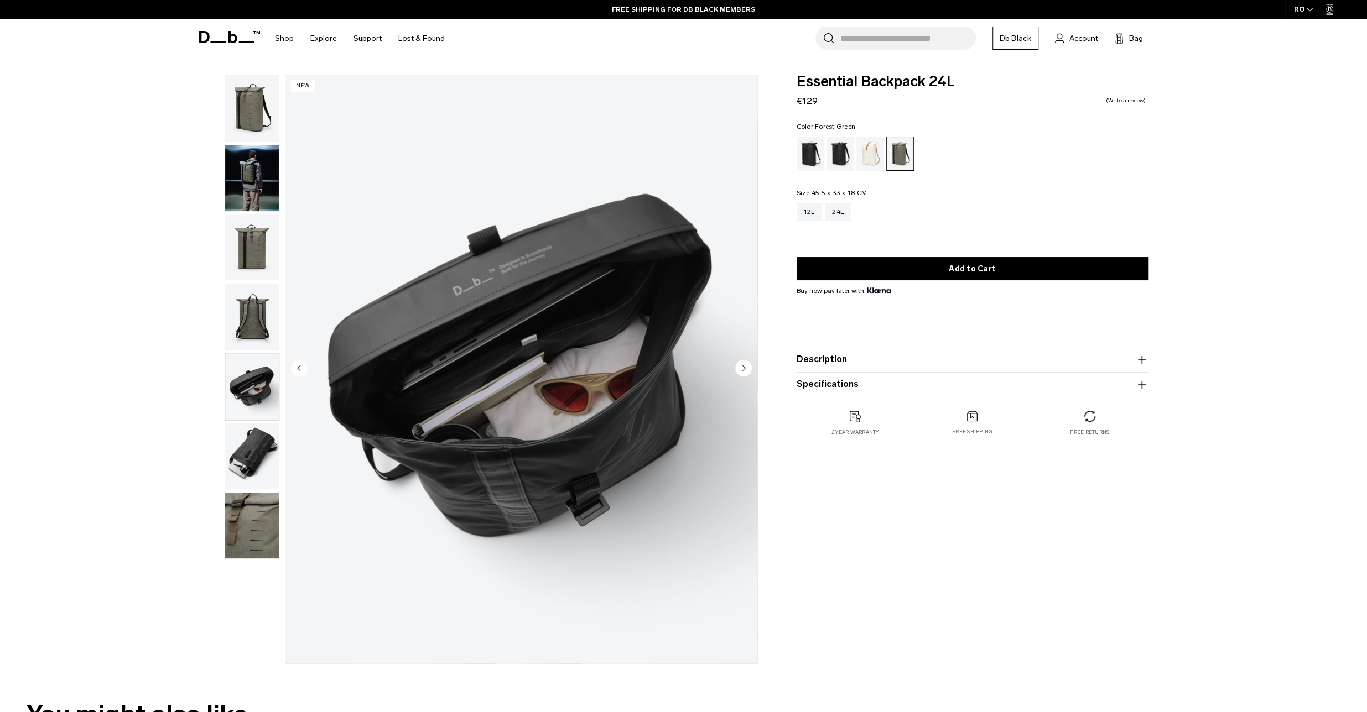
click at [248, 457] on img "button" at bounding box center [252, 456] width 54 height 66
